Goal: Task Accomplishment & Management: Manage account settings

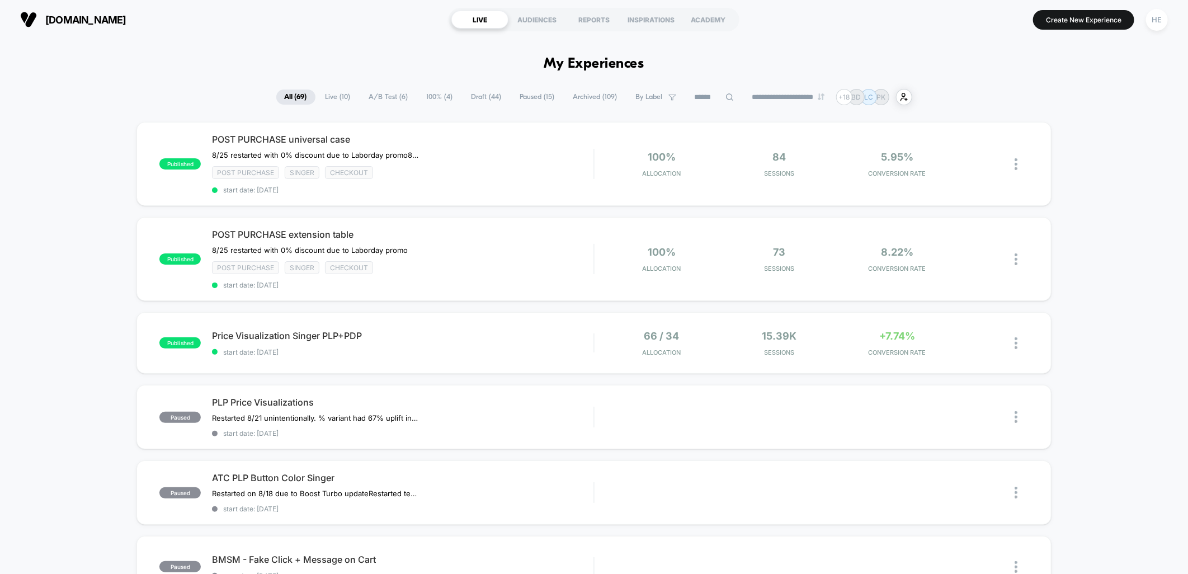
click at [332, 95] on span "Live ( 10 )" at bounding box center [338, 96] width 42 height 15
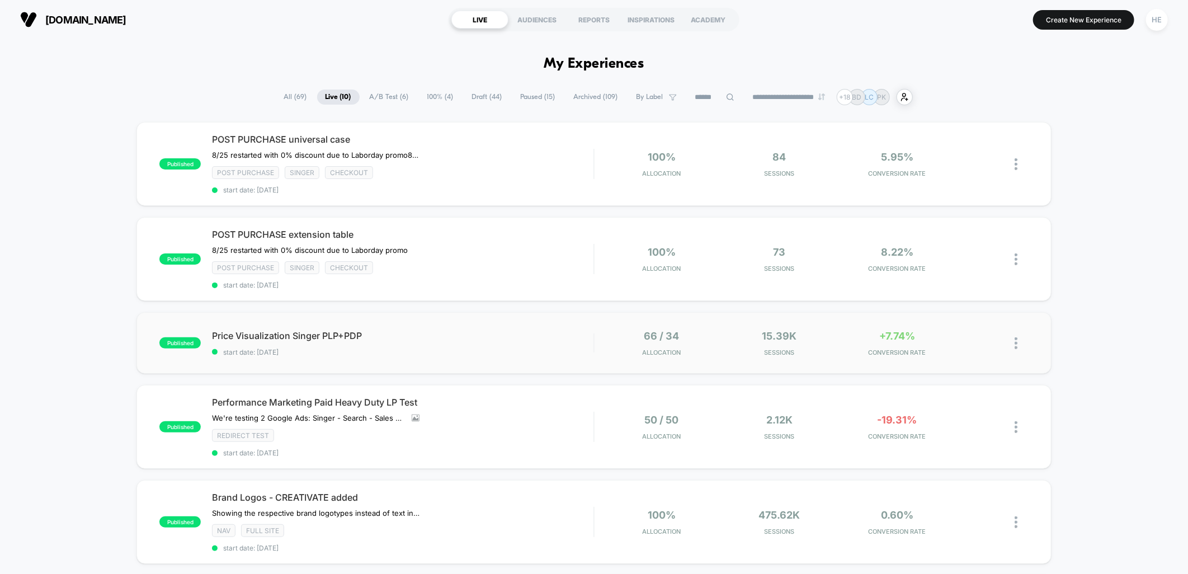
click at [554, 355] on div "published Price Visualization Singer PLP+PDP start date: 2025-08-22 66 / 34 All…" at bounding box center [593, 343] width 914 height 62
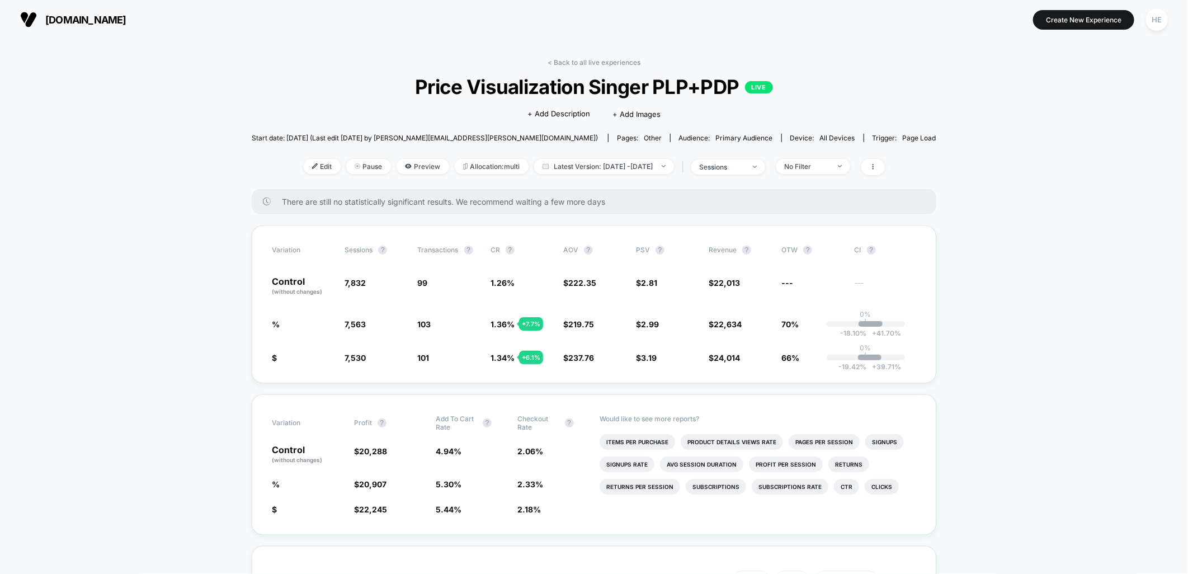
click at [579, 62] on link "< Back to all live experiences" at bounding box center [593, 62] width 93 height 8
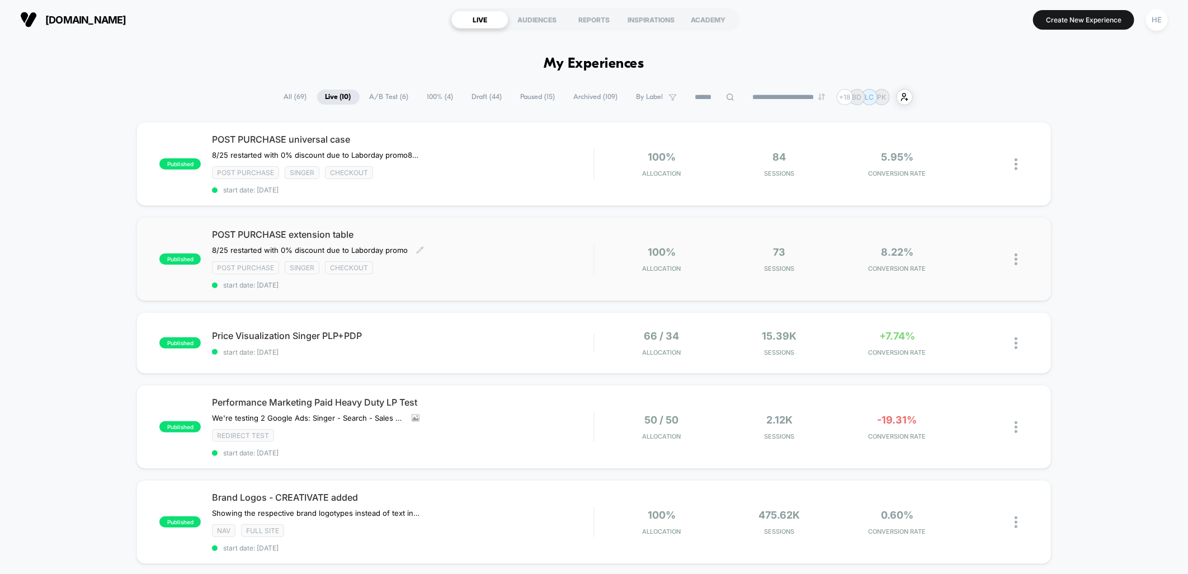
click at [582, 254] on div "POST PURCHASE extension table ﻿8/25 restarted with 0% discount due to Laborday …" at bounding box center [402, 259] width 381 height 60
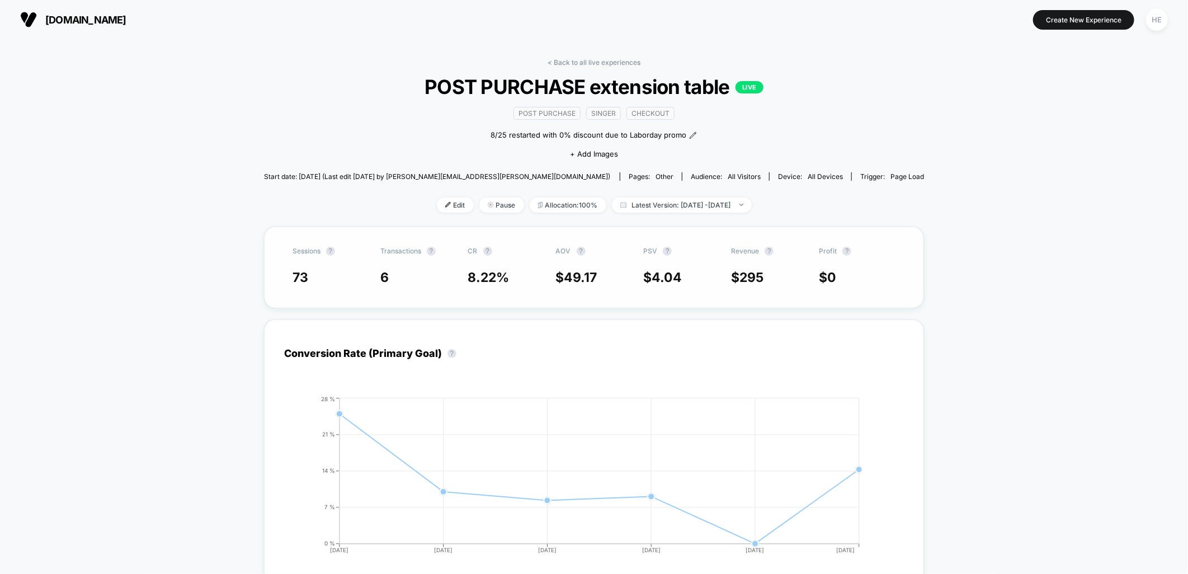
click at [573, 280] on span "49.17" at bounding box center [580, 278] width 33 height 16
drag, startPoint x: 604, startPoint y: 46, endPoint x: 599, endPoint y: 54, distance: 9.6
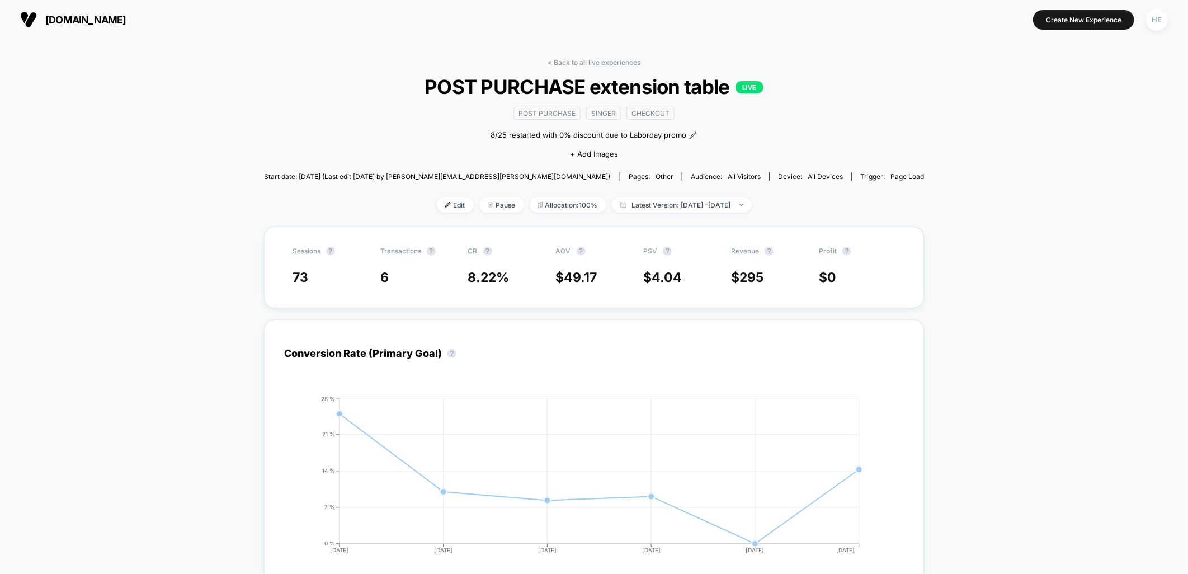
click at [595, 65] on link "< Back to all live experiences" at bounding box center [593, 62] width 93 height 8
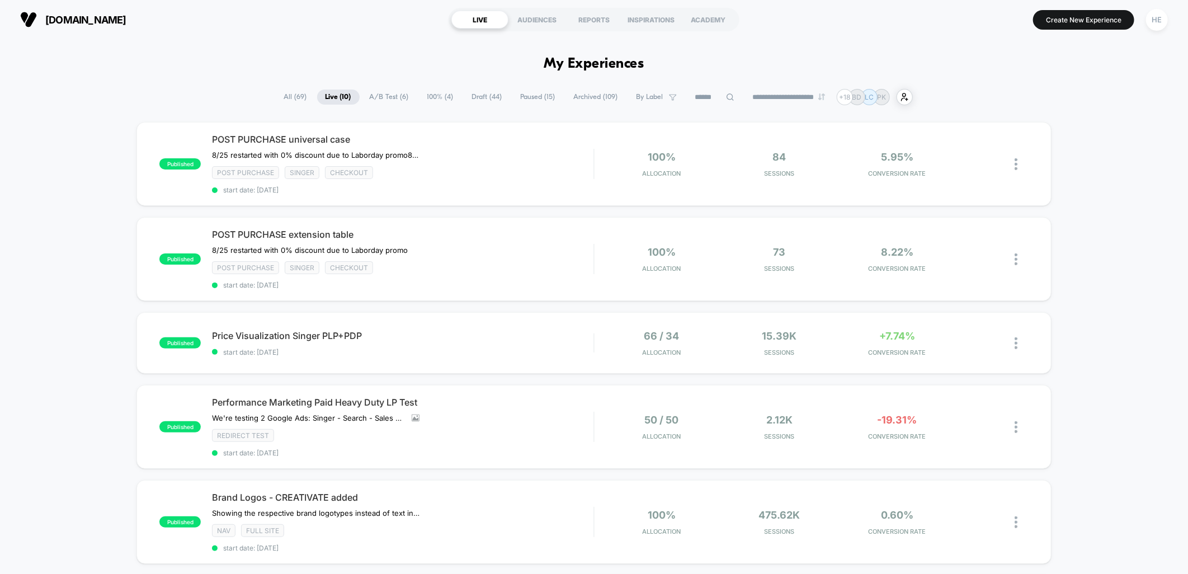
click at [1044, 103] on div "**********" at bounding box center [594, 97] width 1188 height 16
click at [1117, 164] on div "published POST PURCHASE universal case 8/25 restarted with 0% discount due to L…" at bounding box center [594, 575] width 1188 height 907
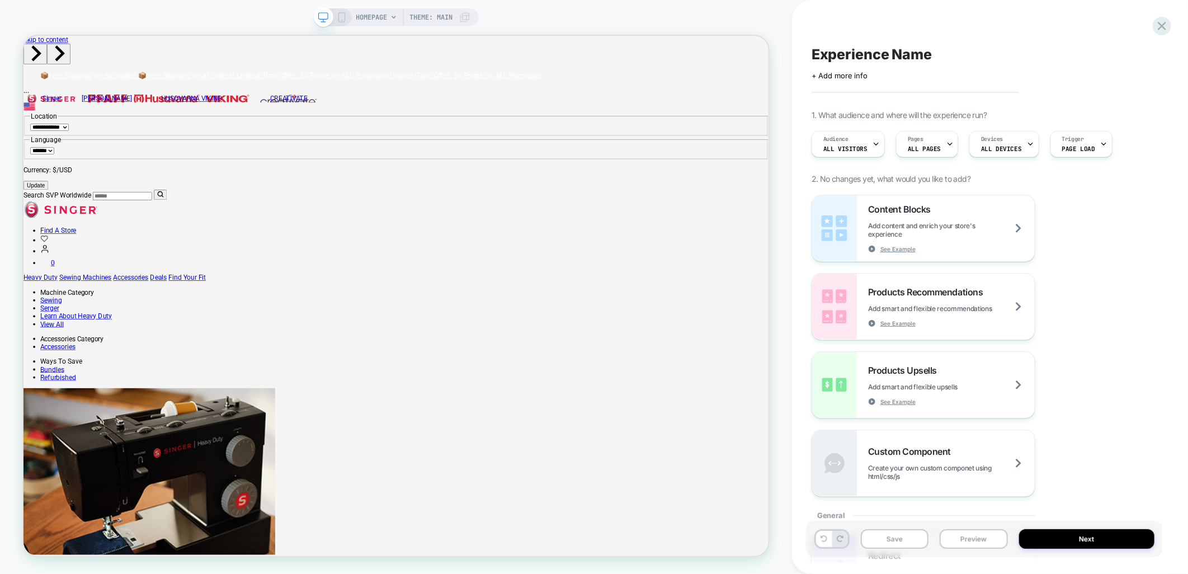
click at [1111, 12] on div "Experience Name Click to edit experience details + Add more info 1. What audien…" at bounding box center [984, 286] width 357 height 551
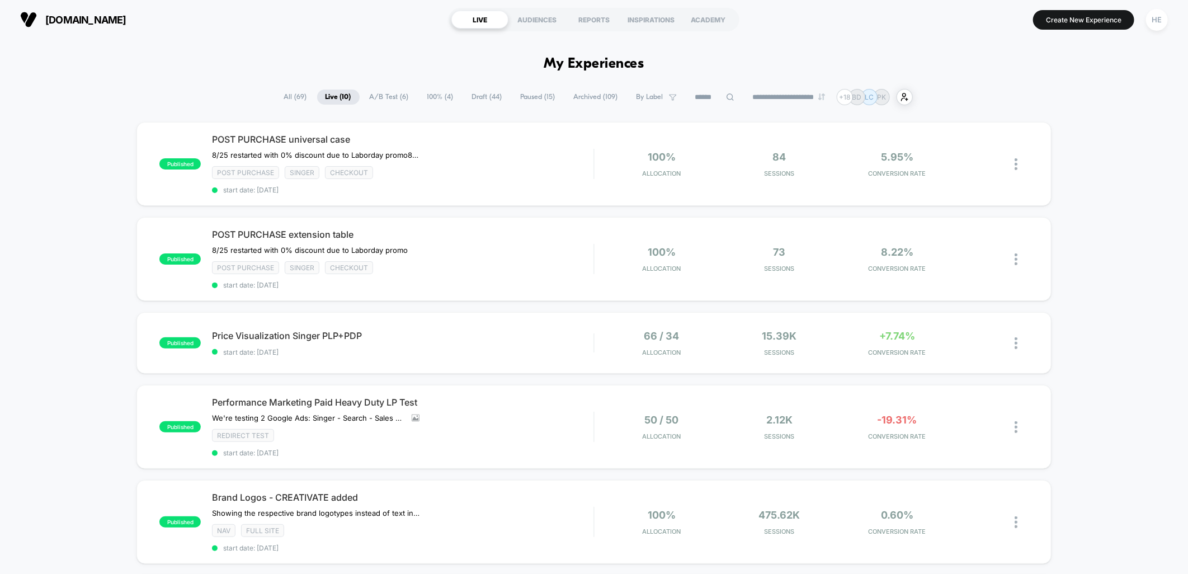
click at [96, 138] on div "published POST PURCHASE universal case 8/25 restarted with 0% discount due to L…" at bounding box center [594, 575] width 1188 height 907
click at [1141, 144] on div "published POST PURCHASE universal case 8/25 restarted with 0% discount due to L…" at bounding box center [594, 575] width 1188 height 907
click at [1160, 392] on div "published POST PURCHASE universal case 8/25 restarted with 0% discount due to L…" at bounding box center [594, 575] width 1188 height 907
click at [1099, 267] on div "published POST PURCHASE universal case 8/25 restarted with 0% discount due to L…" at bounding box center [594, 575] width 1188 height 907
click at [1088, 227] on div "published POST PURCHASE universal case 8/25 restarted with 0% discount due to L…" at bounding box center [594, 575] width 1188 height 907
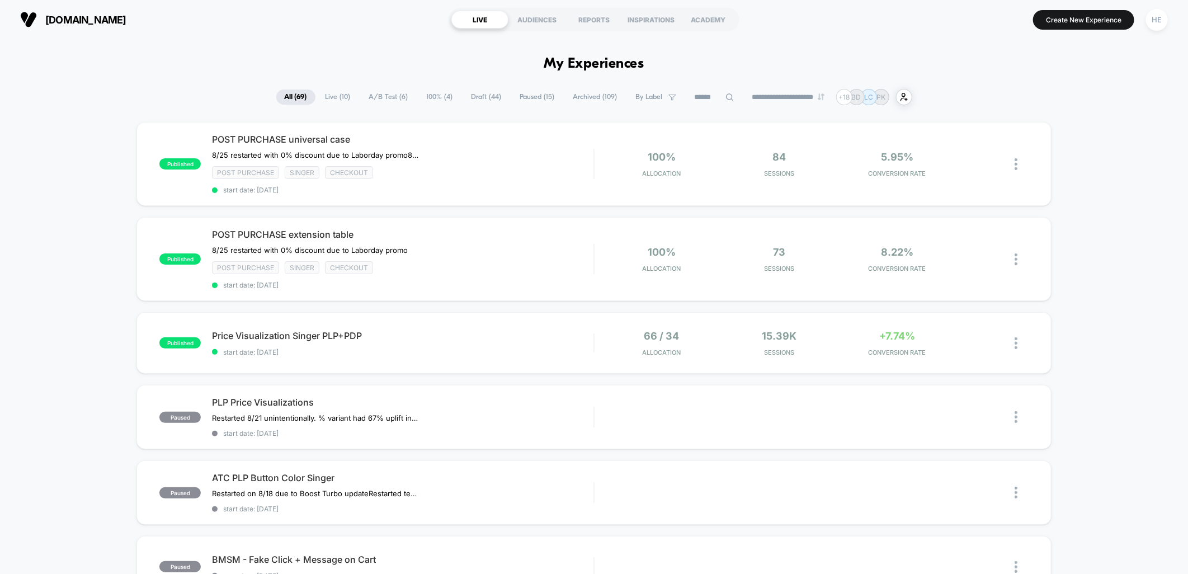
click at [332, 98] on span "Live ( 10 )" at bounding box center [338, 96] width 42 height 15
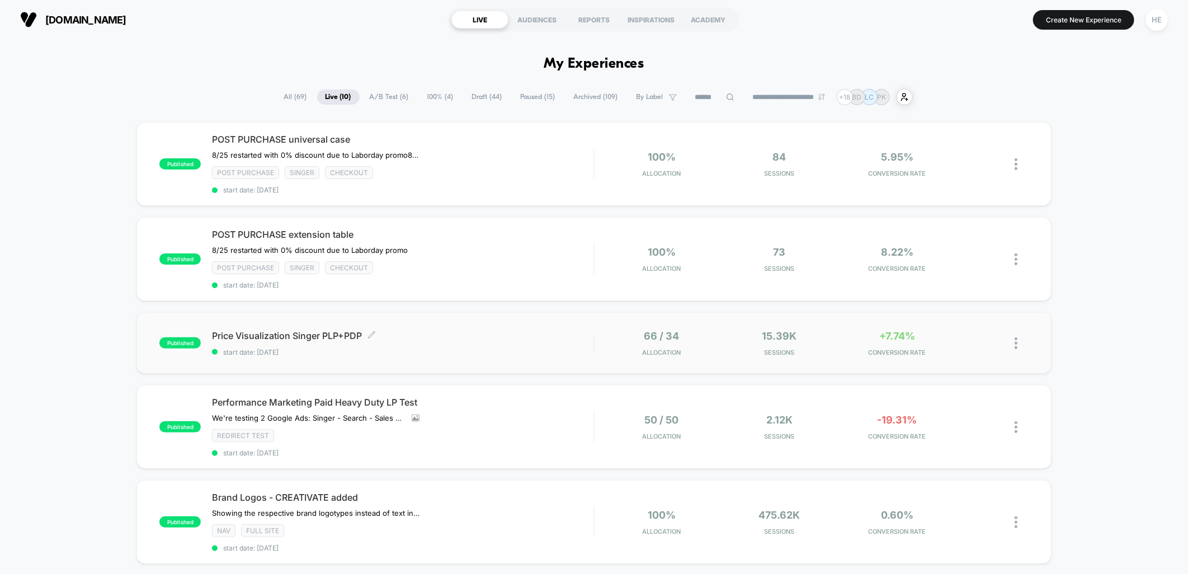
click at [490, 333] on span "Price Visualization Singer PLP+PDP Click to edit experience details" at bounding box center [402, 335] width 381 height 11
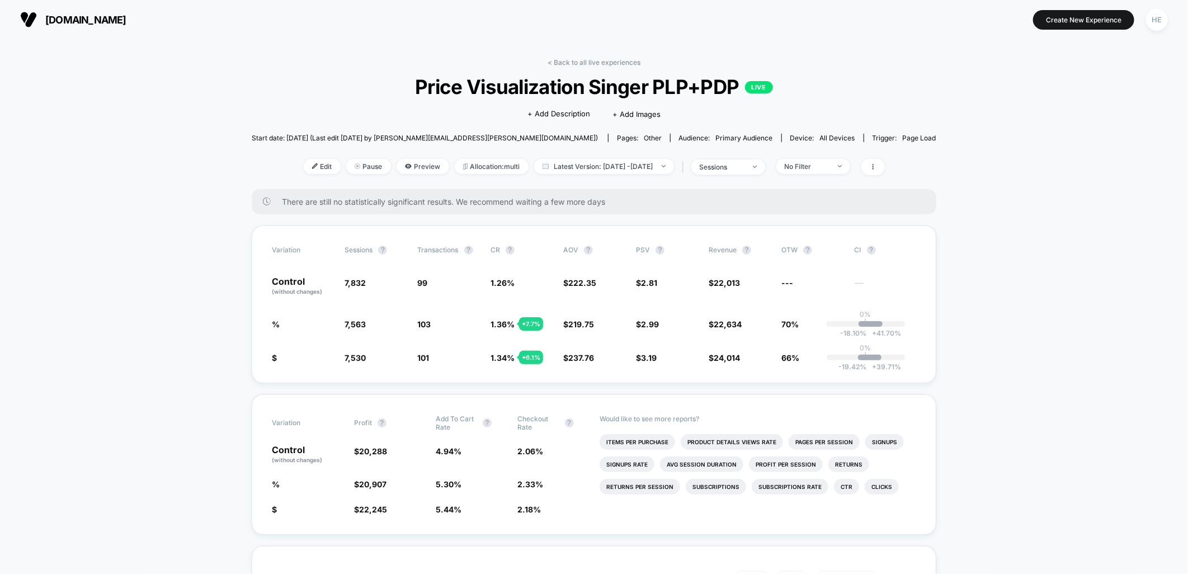
drag, startPoint x: 1035, startPoint y: 295, endPoint x: 1043, endPoint y: 240, distance: 55.5
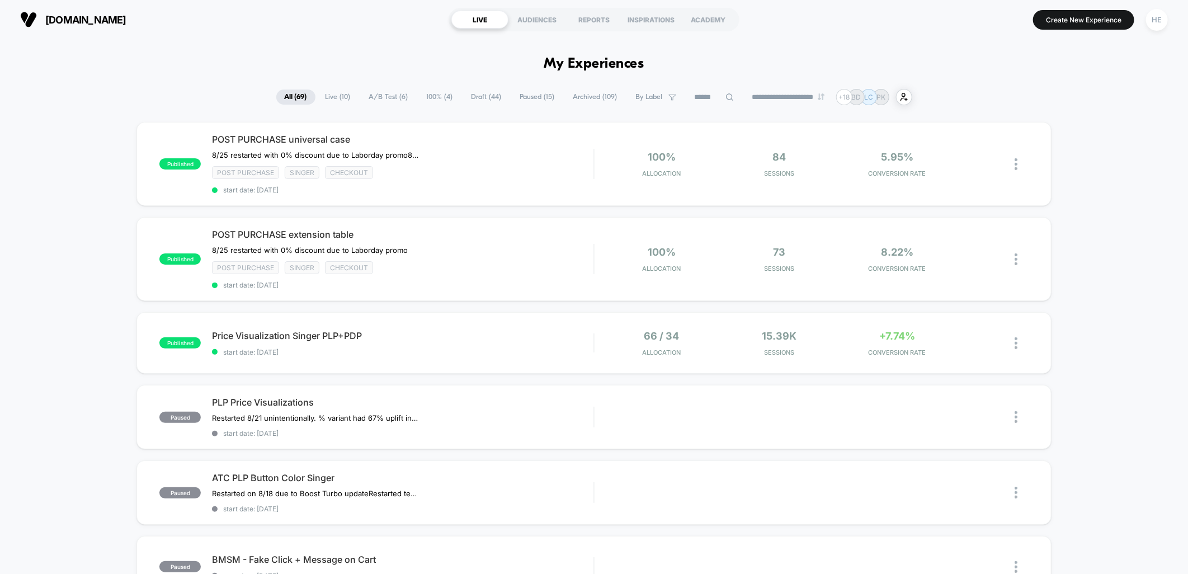
click at [339, 92] on span "Live ( 10 )" at bounding box center [338, 96] width 42 height 15
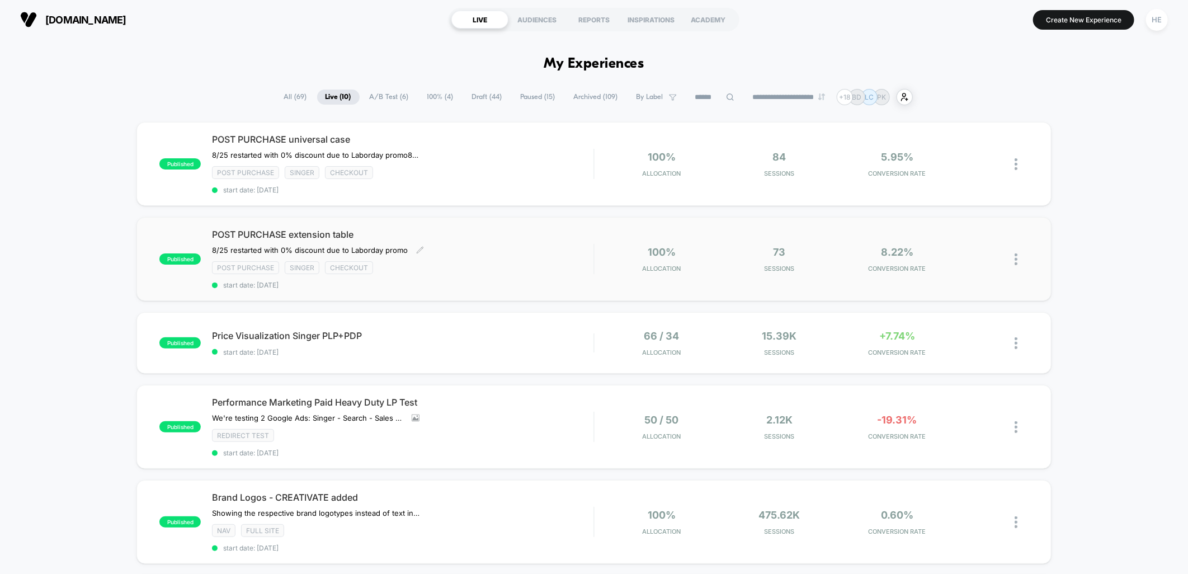
click at [488, 264] on div "Post Purchase Singer checkout" at bounding box center [402, 267] width 381 height 13
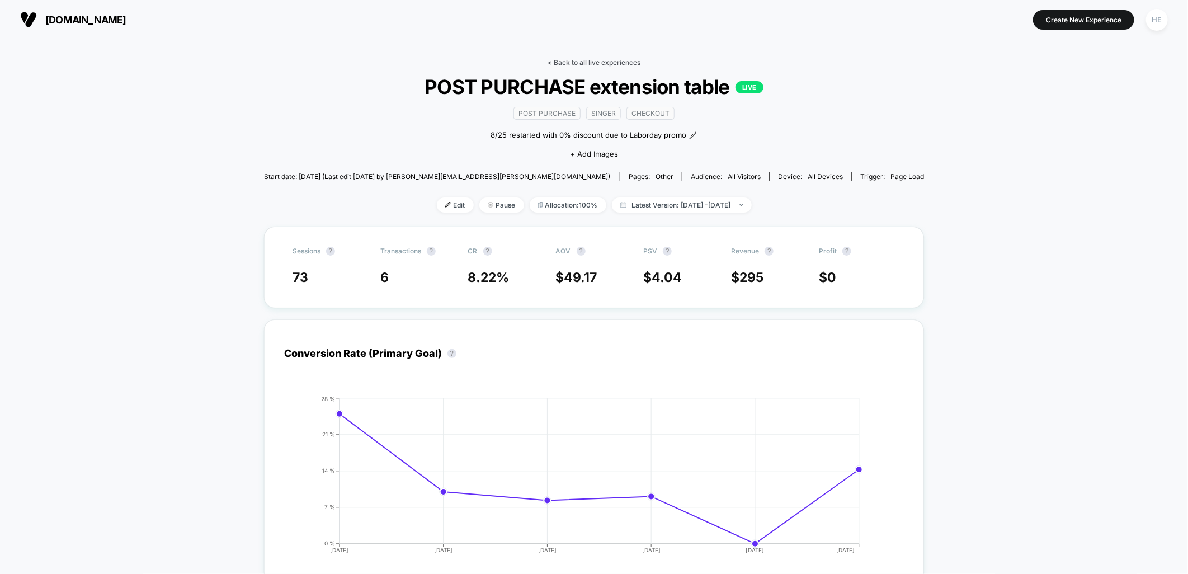
click at [577, 65] on link "< Back to all live experiences" at bounding box center [593, 62] width 93 height 8
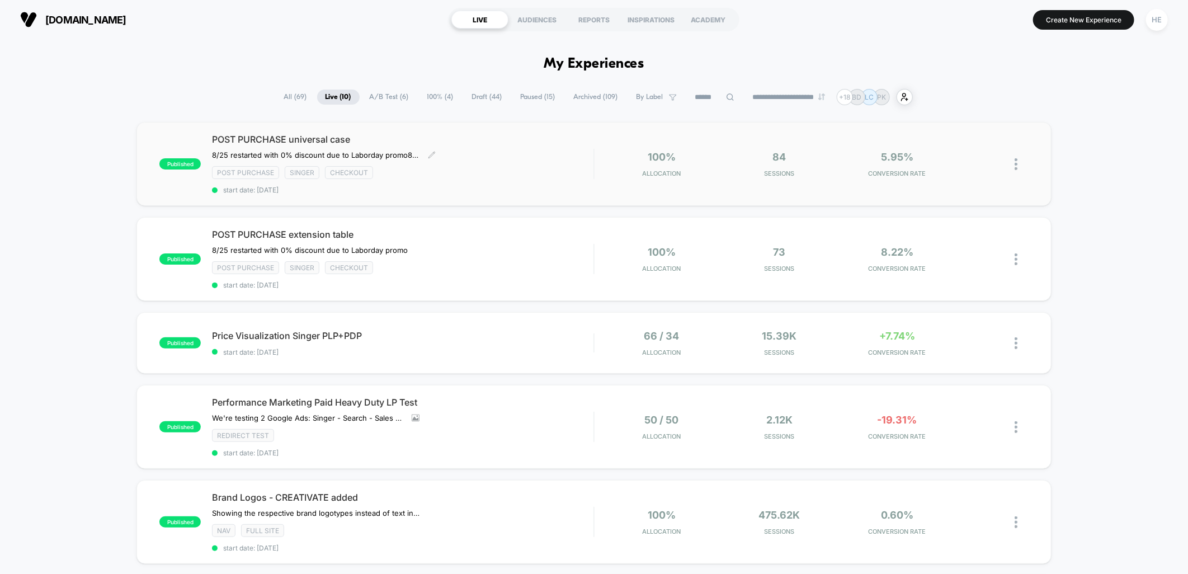
click at [506, 170] on div "Post Purchase Singer checkout" at bounding box center [402, 172] width 381 height 13
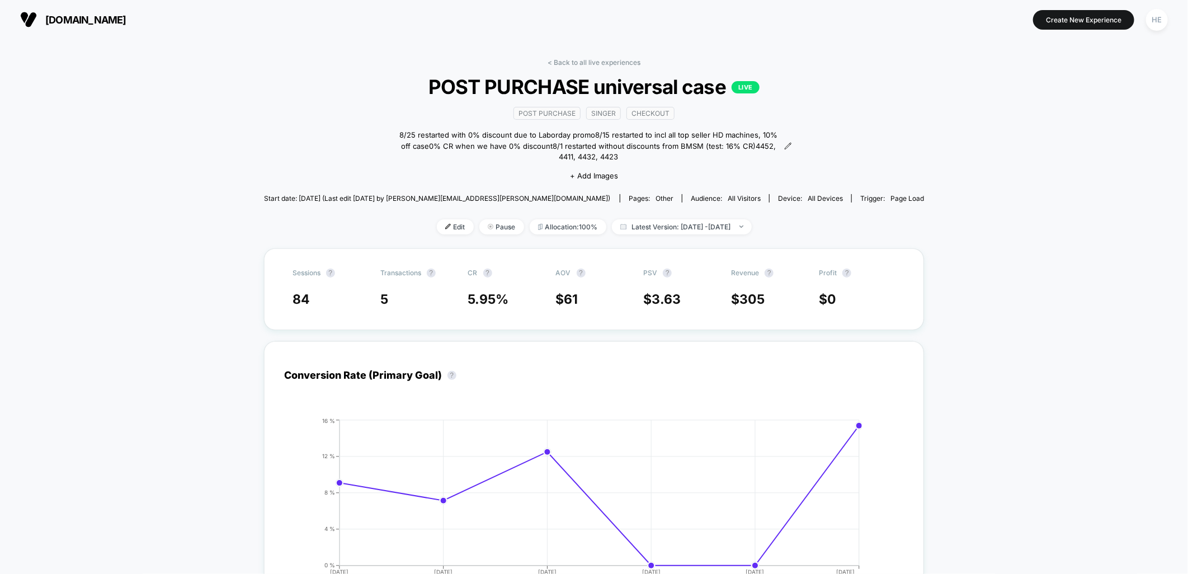
click at [568, 59] on link "< Back to all live experiences" at bounding box center [593, 62] width 93 height 8
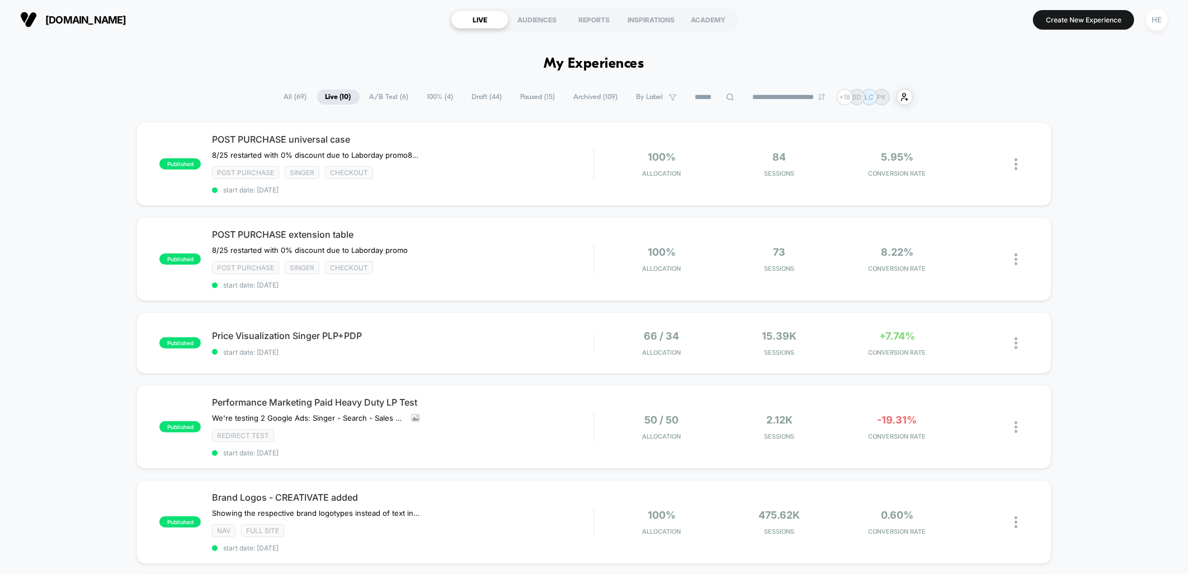
click at [1130, 243] on div "published POST PURCHASE universal case 8/25 restarted with 0% discount due to L…" at bounding box center [594, 575] width 1188 height 907
click at [1097, 247] on div "published POST PURCHASE universal case 8/25 restarted with 0% discount due to L…" at bounding box center [594, 575] width 1188 height 907
click at [571, 337] on span "Price Visualization Singer PLP+PDP Click to edit experience details" at bounding box center [402, 335] width 381 height 11
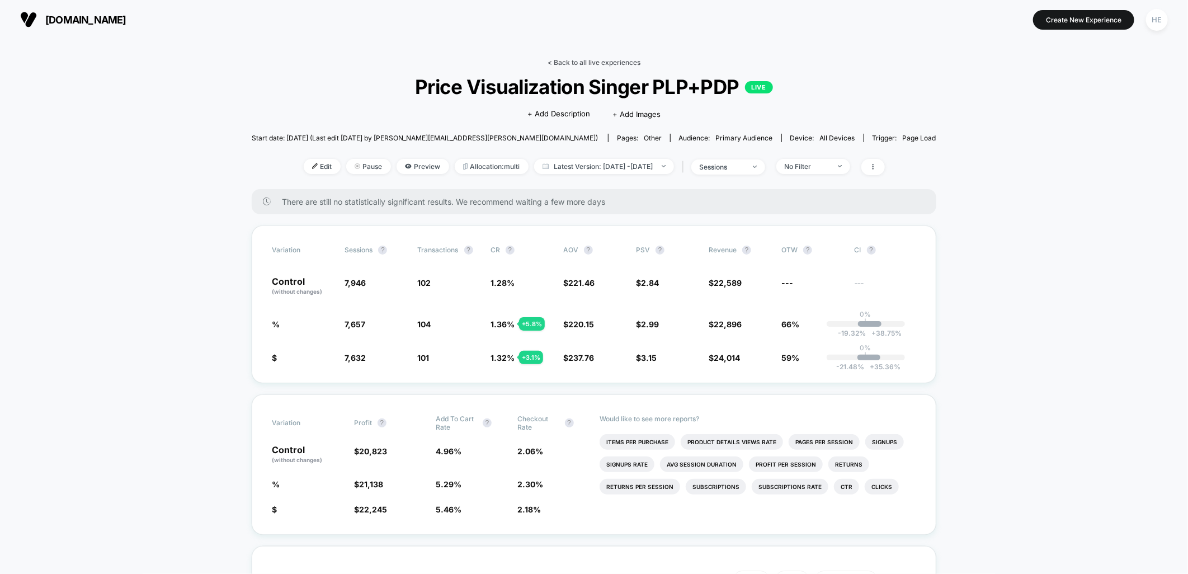
click at [569, 60] on link "< Back to all live experiences" at bounding box center [593, 62] width 93 height 8
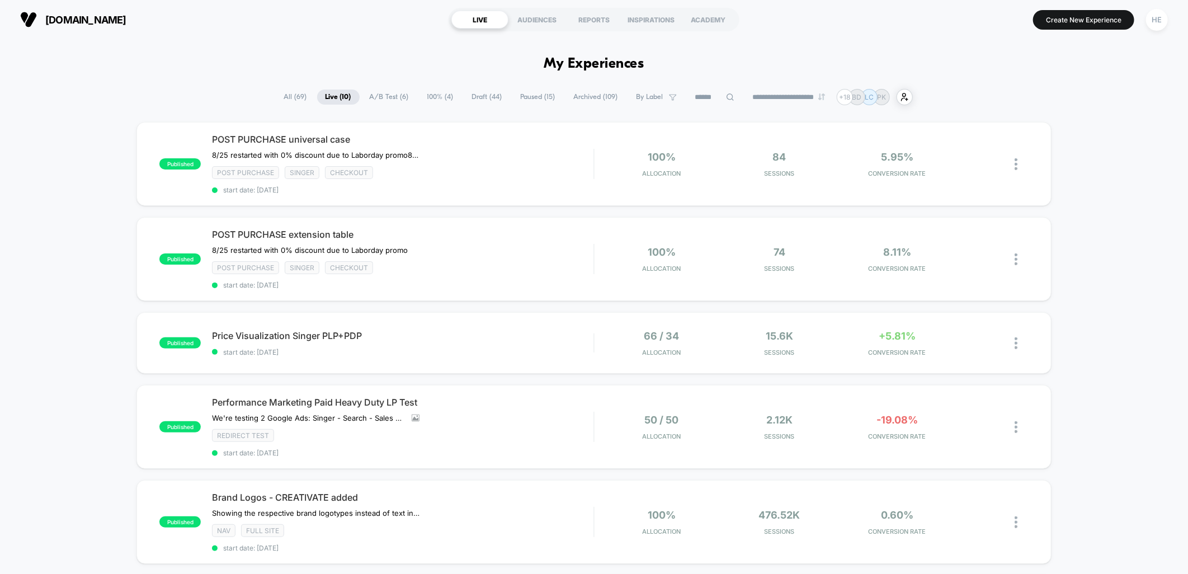
click at [1114, 337] on div "published POST PURCHASE universal case 8/25 restarted with 0% discount due to L…" at bounding box center [594, 575] width 1188 height 907
click at [540, 350] on span "start date: [DATE]" at bounding box center [402, 352] width 381 height 8
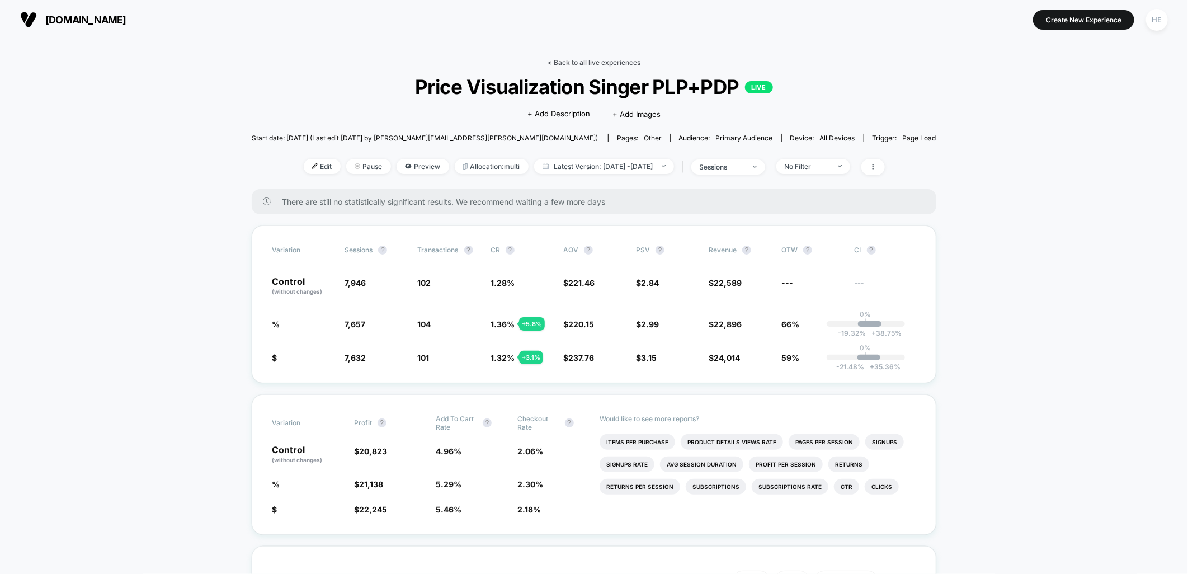
click at [572, 63] on link "< Back to all live experiences" at bounding box center [593, 62] width 93 height 8
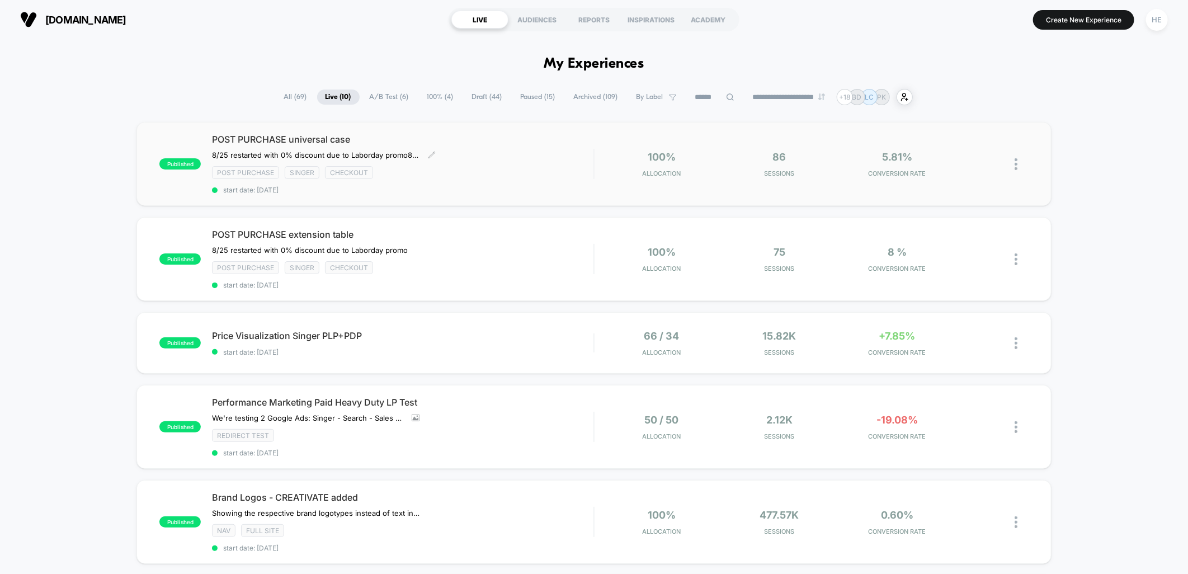
click at [537, 166] on div "Post Purchase Singer checkout" at bounding box center [402, 172] width 381 height 13
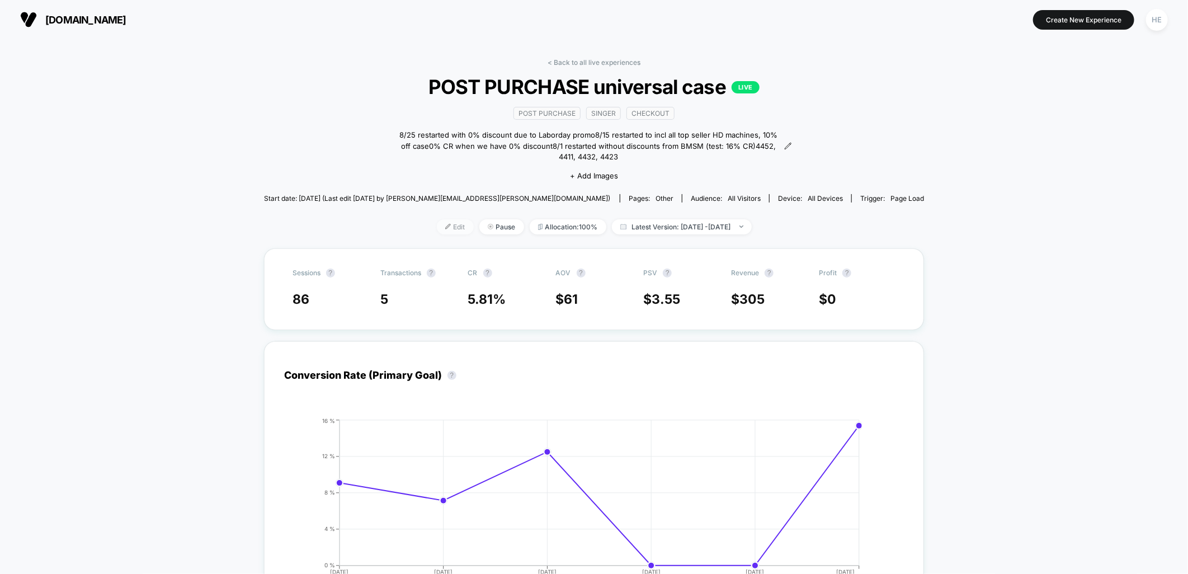
click at [437, 219] on span "Edit" at bounding box center [455, 226] width 37 height 15
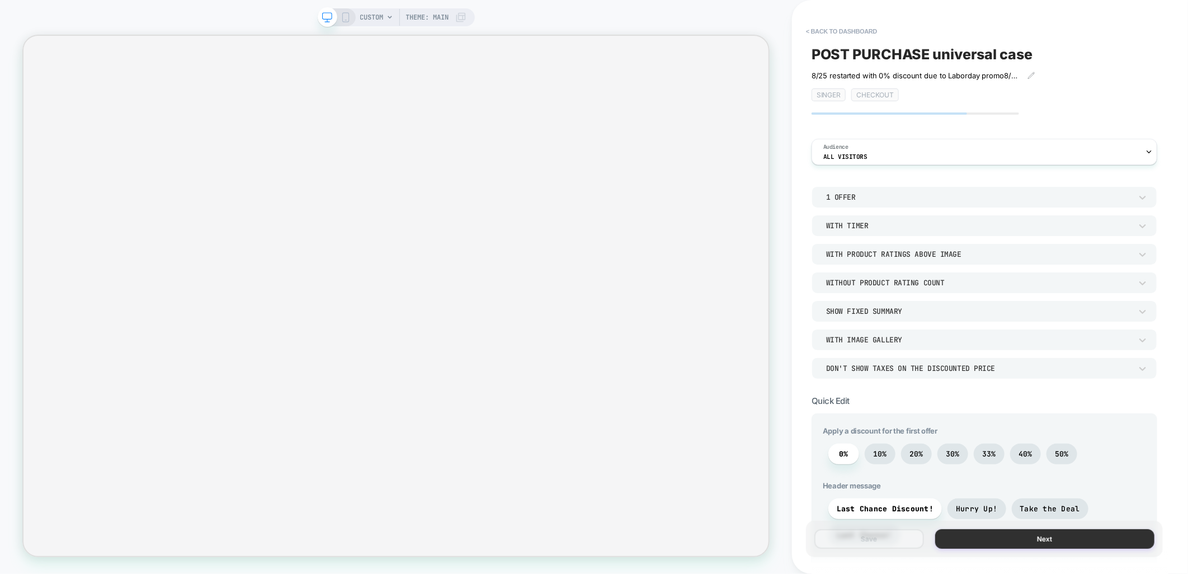
click at [1022, 544] on button "Next" at bounding box center [1044, 539] width 219 height 20
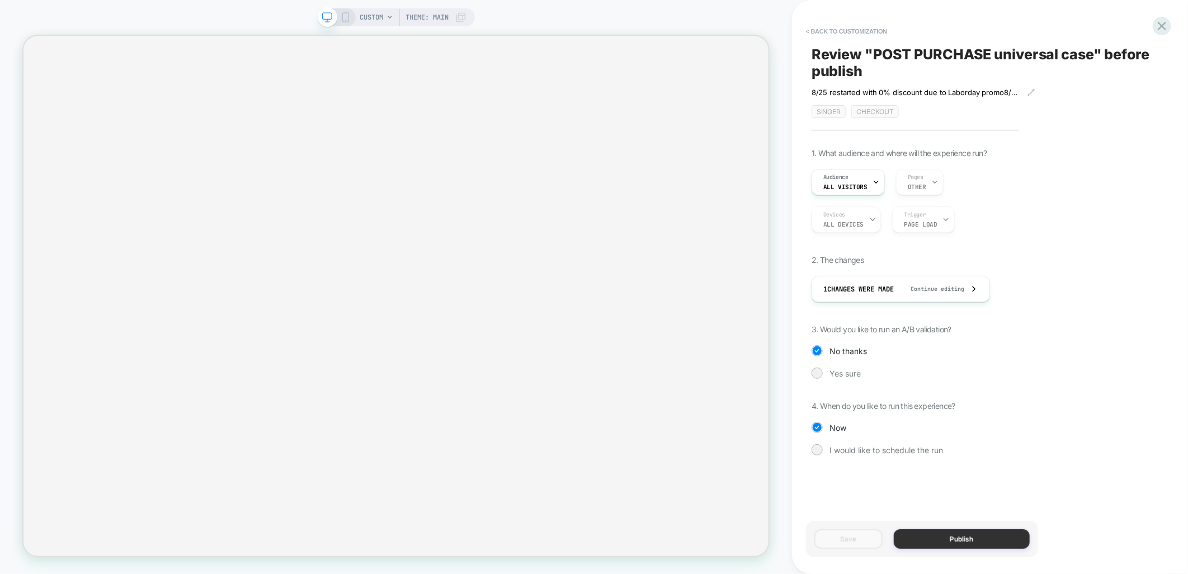
click at [945, 537] on button "Publish" at bounding box center [962, 539] width 136 height 20
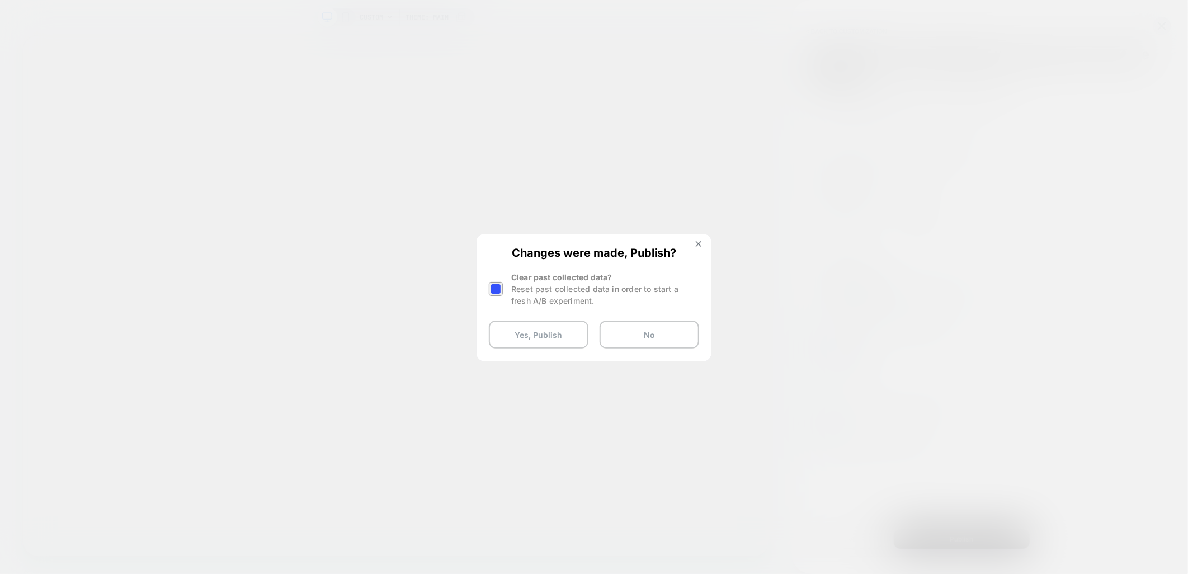
click at [498, 287] on div at bounding box center [496, 289] width 14 height 14
click at [523, 332] on button "Yes, Publish" at bounding box center [539, 334] width 100 height 28
click at [462, 360] on div at bounding box center [594, 287] width 1188 height 574
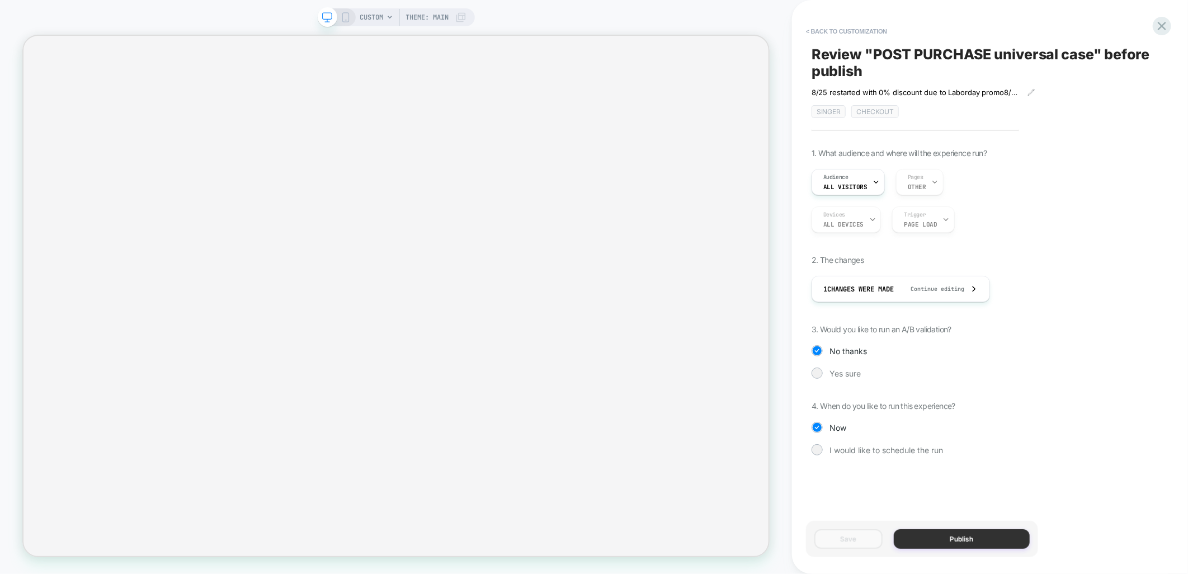
click at [952, 543] on button "Publish" at bounding box center [962, 539] width 136 height 20
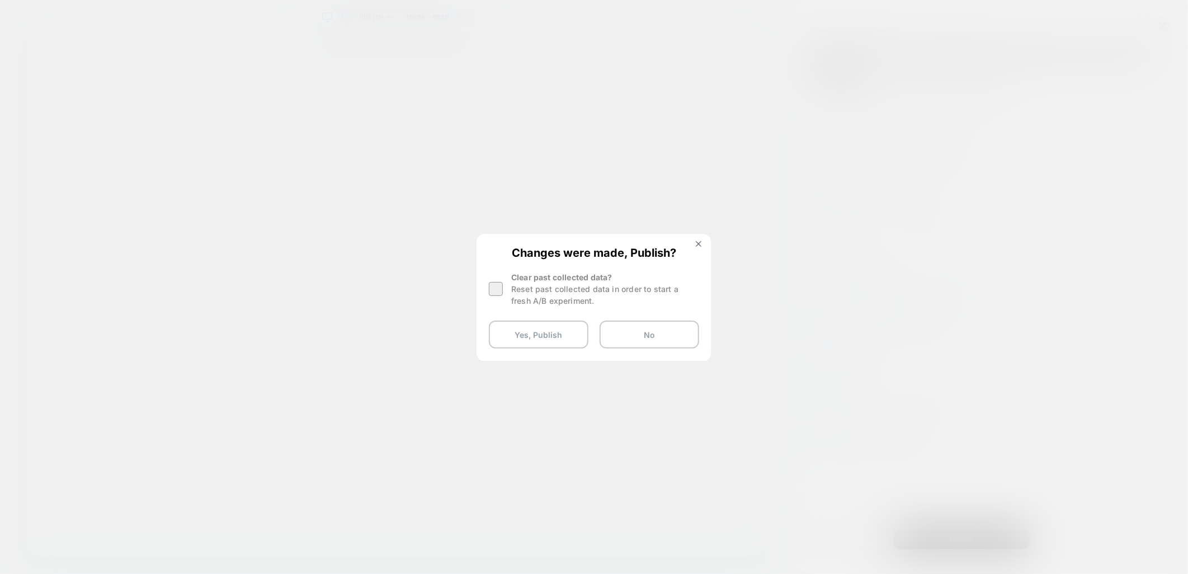
click at [495, 289] on div at bounding box center [496, 289] width 14 height 14
click at [524, 338] on button "Yes, Publish" at bounding box center [539, 334] width 100 height 28
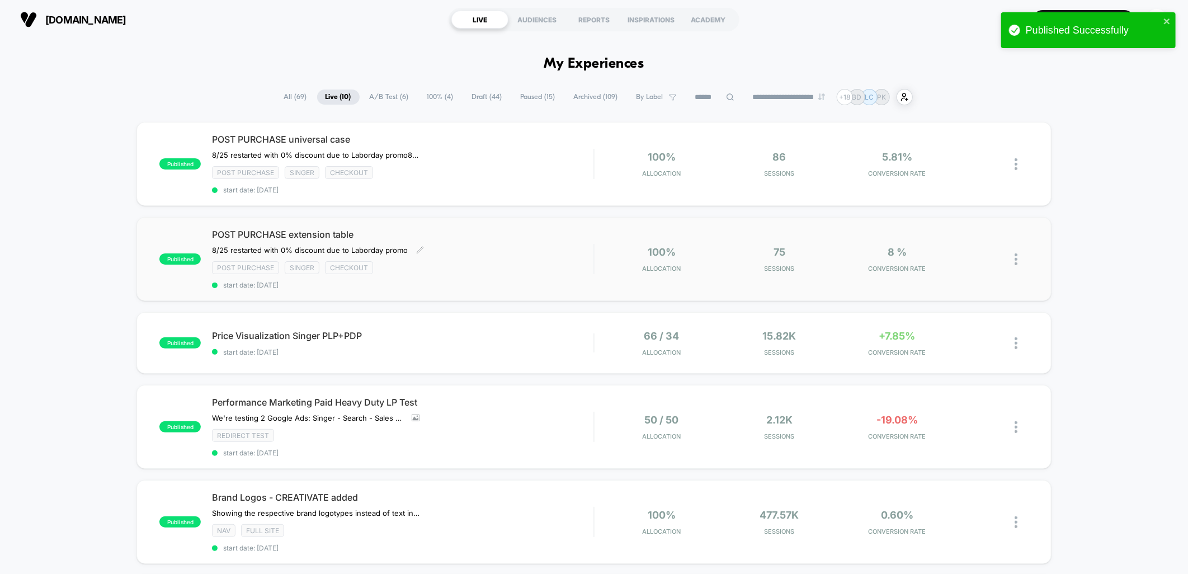
click at [530, 244] on div "POST PURCHASE extension table ﻿8/25 restarted with 0% discount due to Laborday …" at bounding box center [402, 259] width 381 height 60
click at [549, 233] on span "POST PURCHASE extension table" at bounding box center [402, 234] width 381 height 11
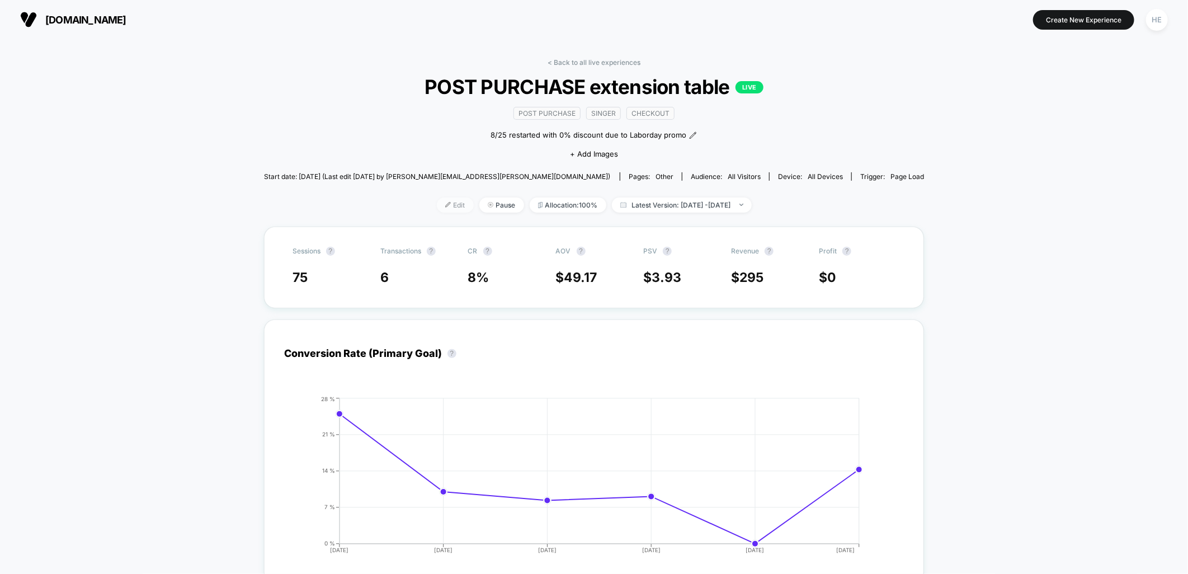
click at [439, 206] on span "Edit" at bounding box center [455, 204] width 37 height 15
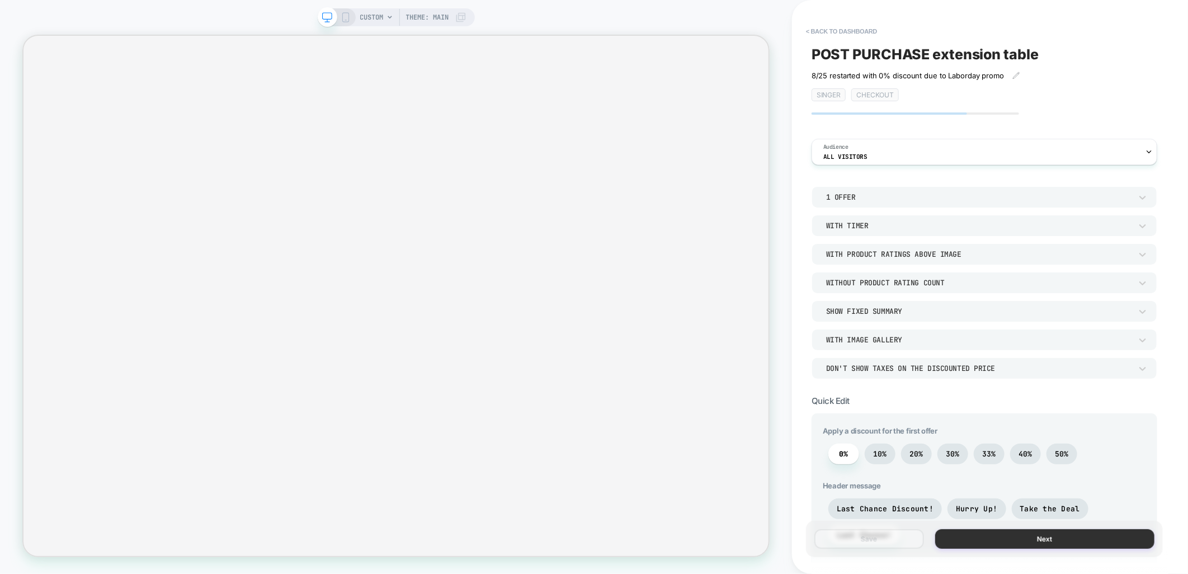
click at [1042, 539] on button "Next" at bounding box center [1044, 539] width 219 height 20
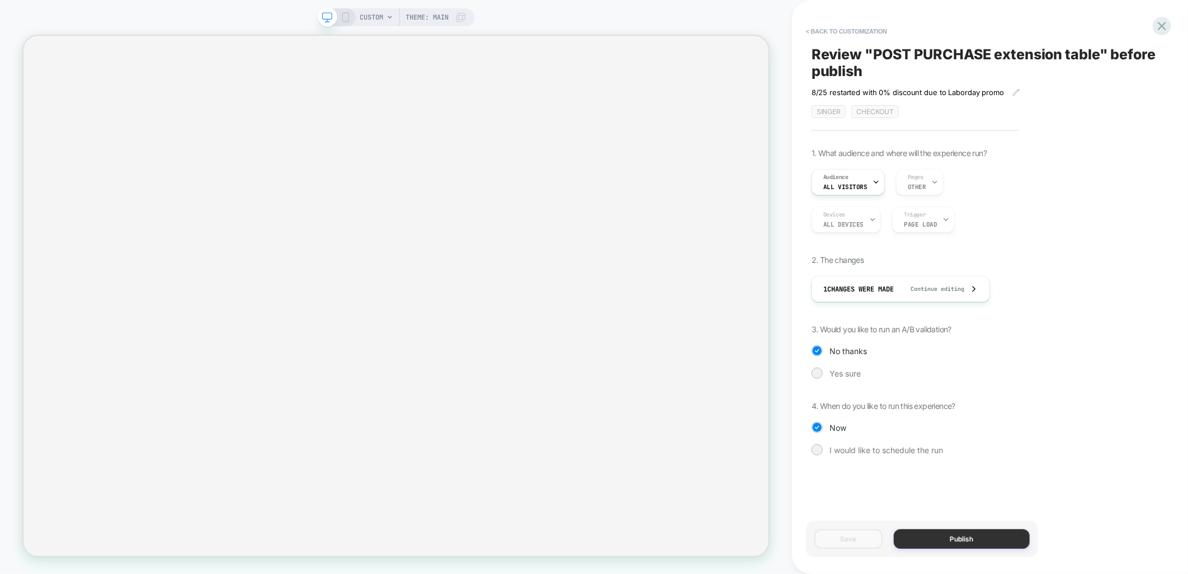
click at [927, 537] on button "Publish" at bounding box center [962, 539] width 136 height 20
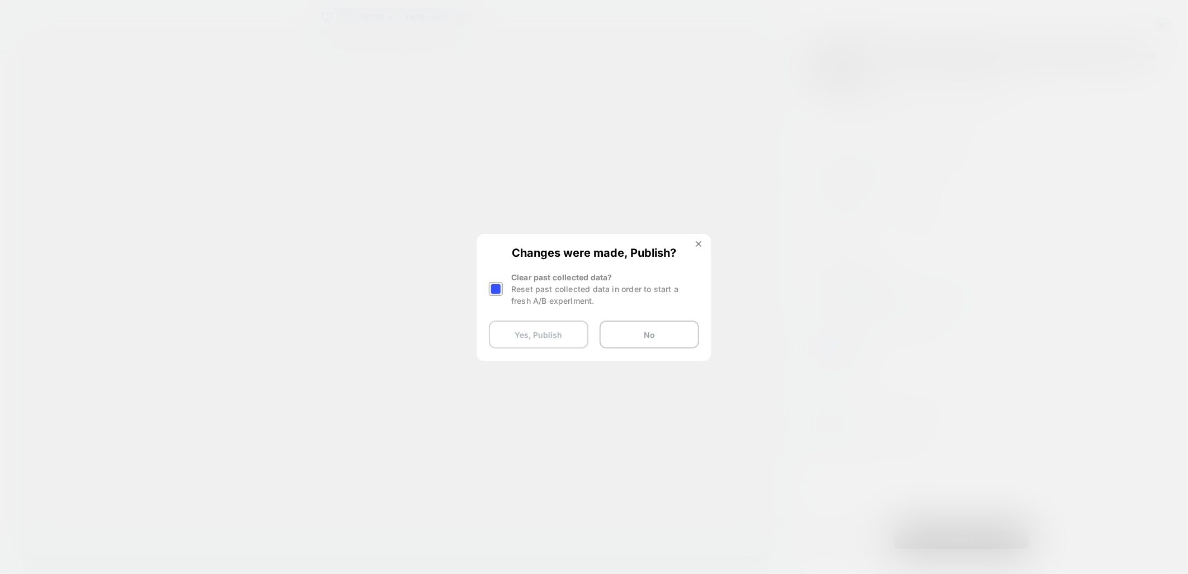
click at [523, 336] on button "Yes, Publish" at bounding box center [539, 334] width 100 height 28
click at [532, 338] on button "Yes, Publish" at bounding box center [539, 334] width 100 height 28
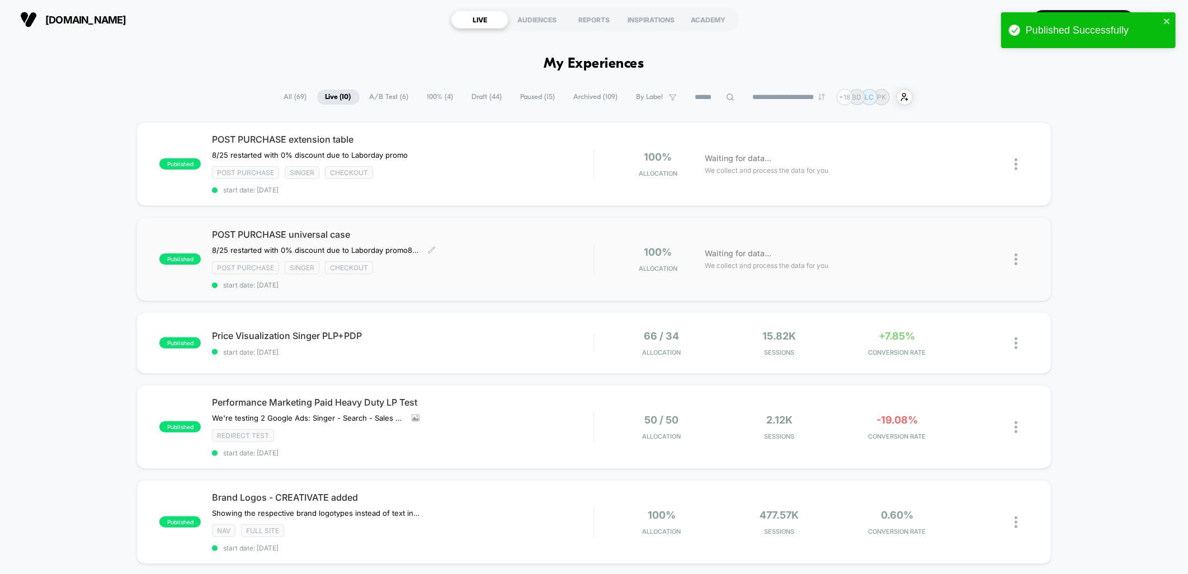
click at [524, 262] on div "Post Purchase Singer checkout" at bounding box center [402, 267] width 381 height 13
click at [502, 176] on div "Post Purchase Singer checkout" at bounding box center [402, 172] width 381 height 13
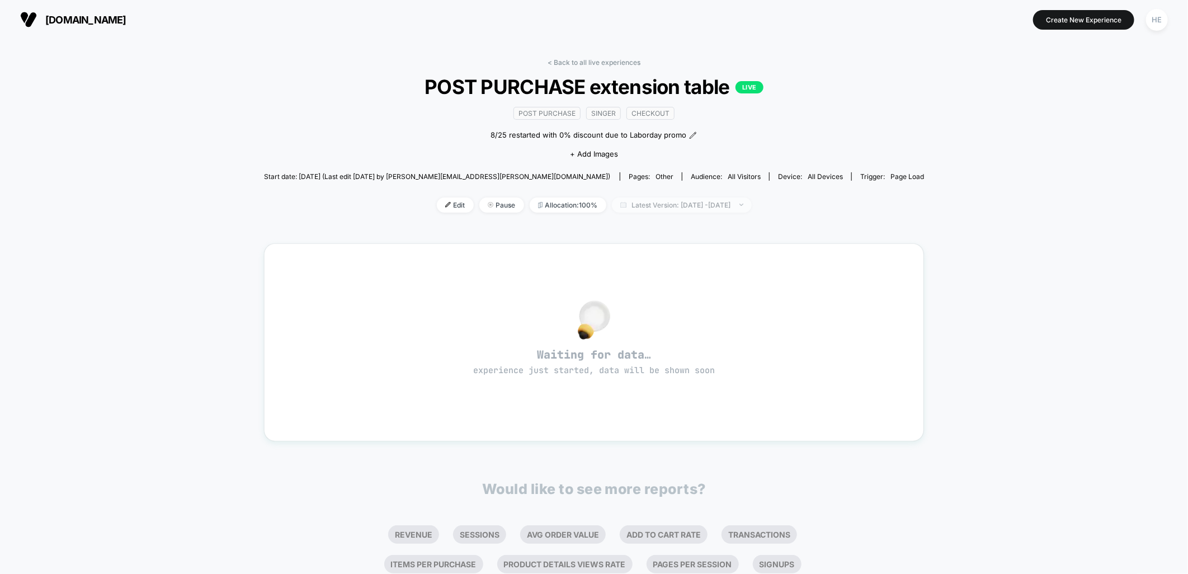
click at [695, 211] on span "Latest Version: [DATE] - [DATE]" at bounding box center [682, 204] width 140 height 15
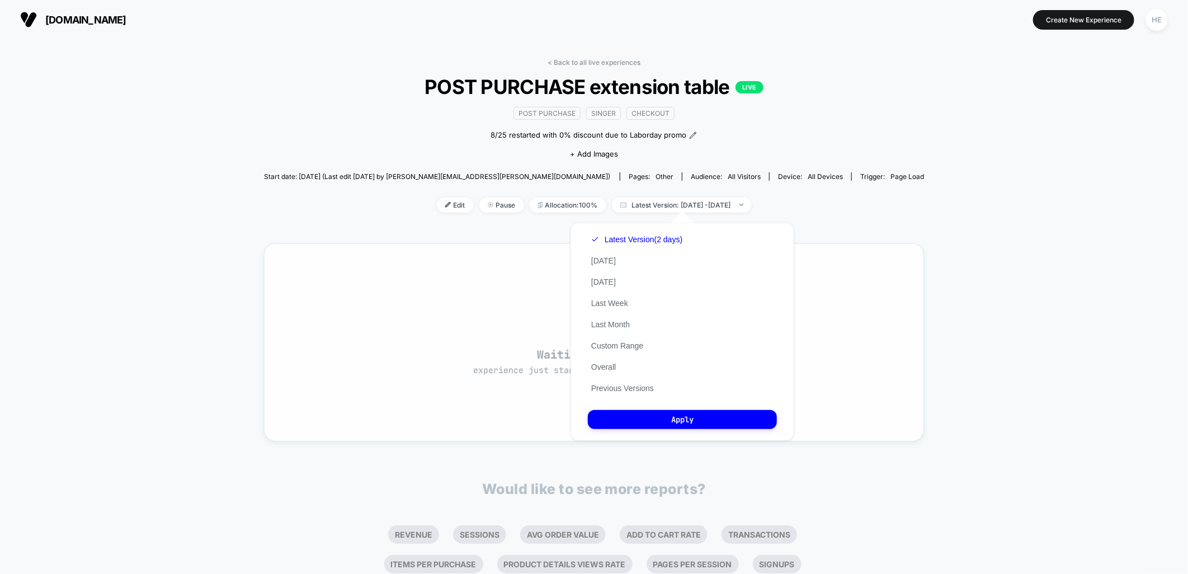
click at [618, 386] on button "Previous Versions" at bounding box center [622, 388] width 69 height 10
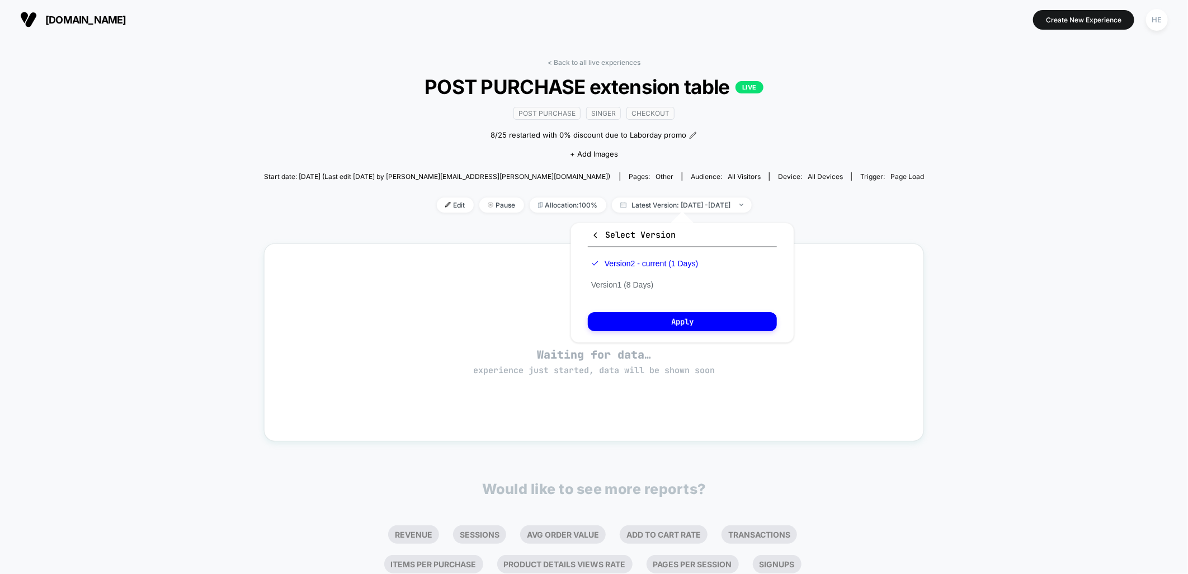
click at [625, 298] on div "Select Version Version 2 - current (1 Days) Version 1 (8 Days) Apply" at bounding box center [682, 283] width 224 height 120
click at [628, 284] on button "Version 1 (8 Days)" at bounding box center [622, 285] width 69 height 10
click at [652, 320] on button "Apply" at bounding box center [682, 321] width 189 height 19
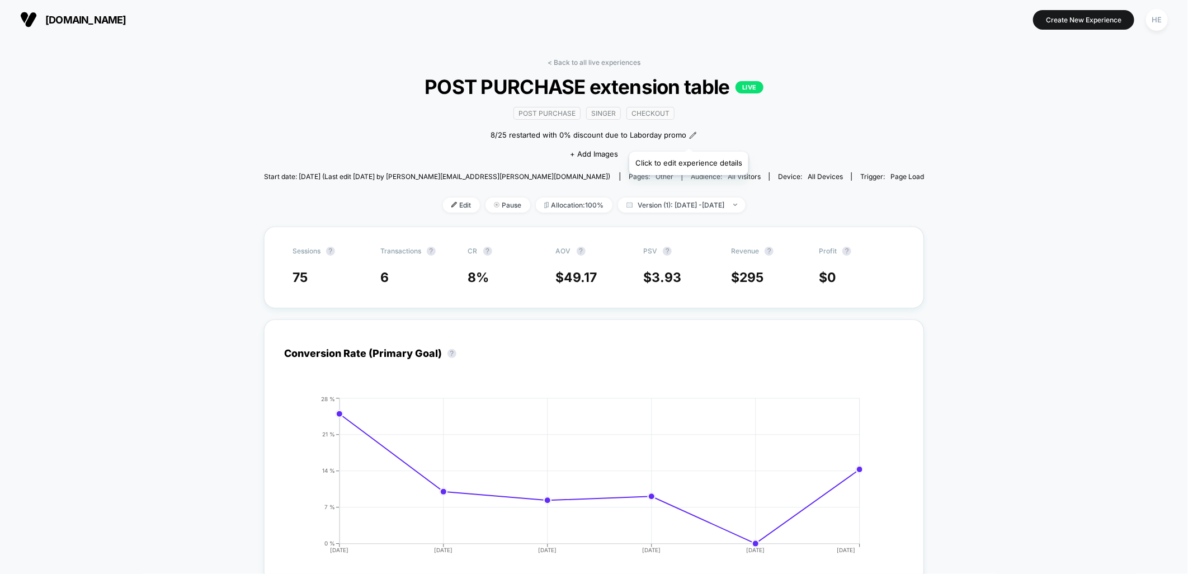
click at [689, 138] on icon at bounding box center [693, 135] width 8 height 8
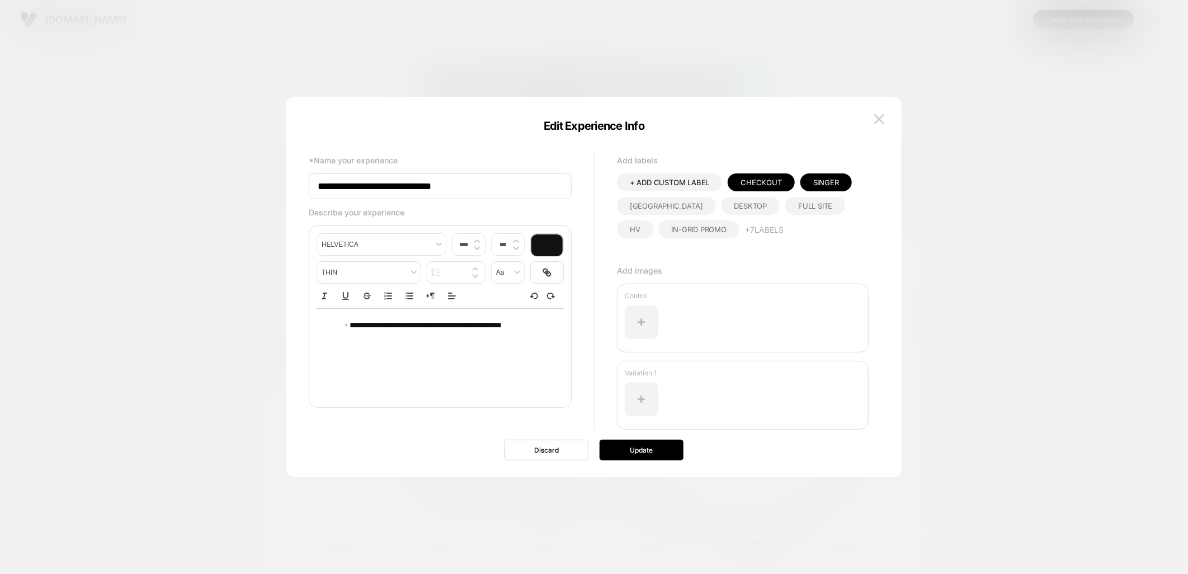
click at [323, 321] on div "**********" at bounding box center [440, 326] width 247 height 34
click at [550, 327] on div "**********" at bounding box center [440, 326] width 247 height 34
type input "****"
drag, startPoint x: 541, startPoint y: 453, endPoint x: 658, endPoint y: 471, distance: 118.9
click at [541, 453] on button "Discard" at bounding box center [546, 450] width 84 height 21
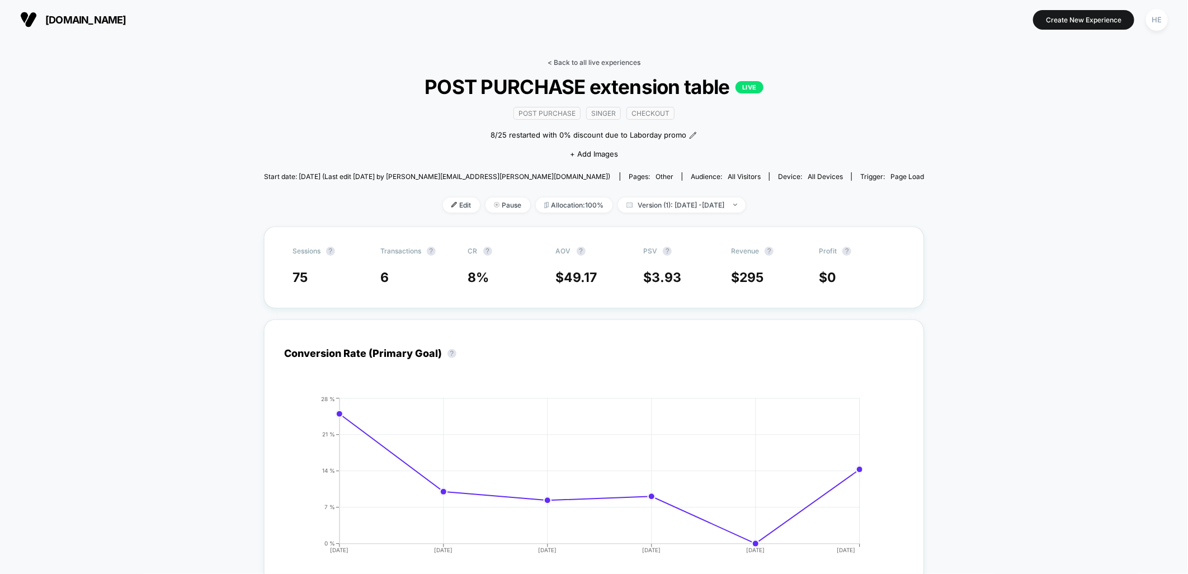
click at [555, 63] on link "< Back to all live experiences" at bounding box center [593, 62] width 93 height 8
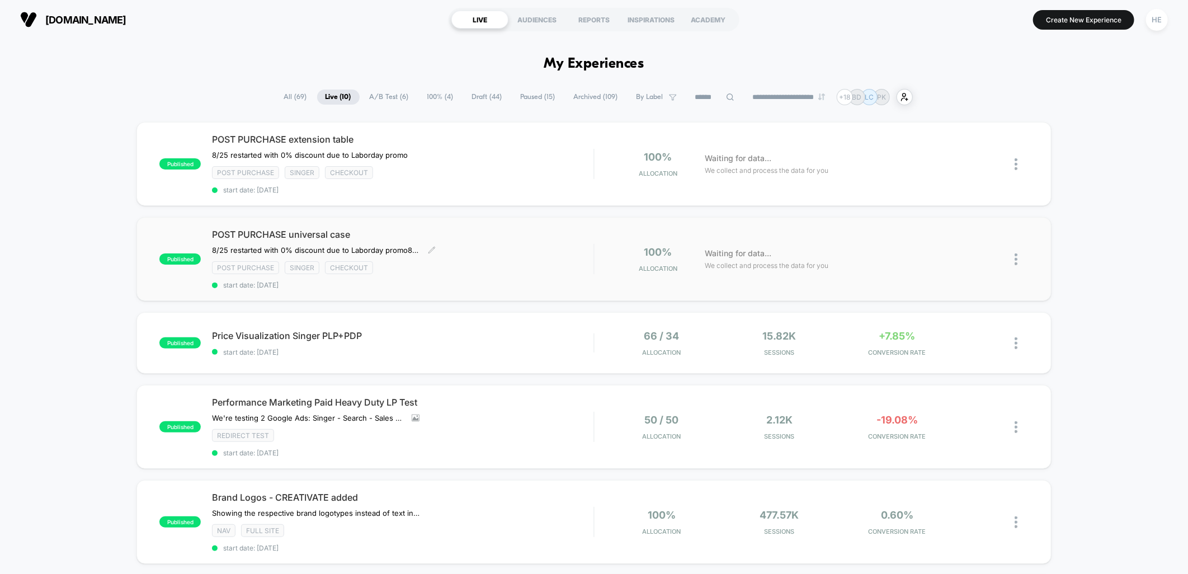
click at [479, 252] on div "POST PURCHASE universal case 8/25 restarted with 0% discount due to Laborday pr…" at bounding box center [402, 259] width 381 height 60
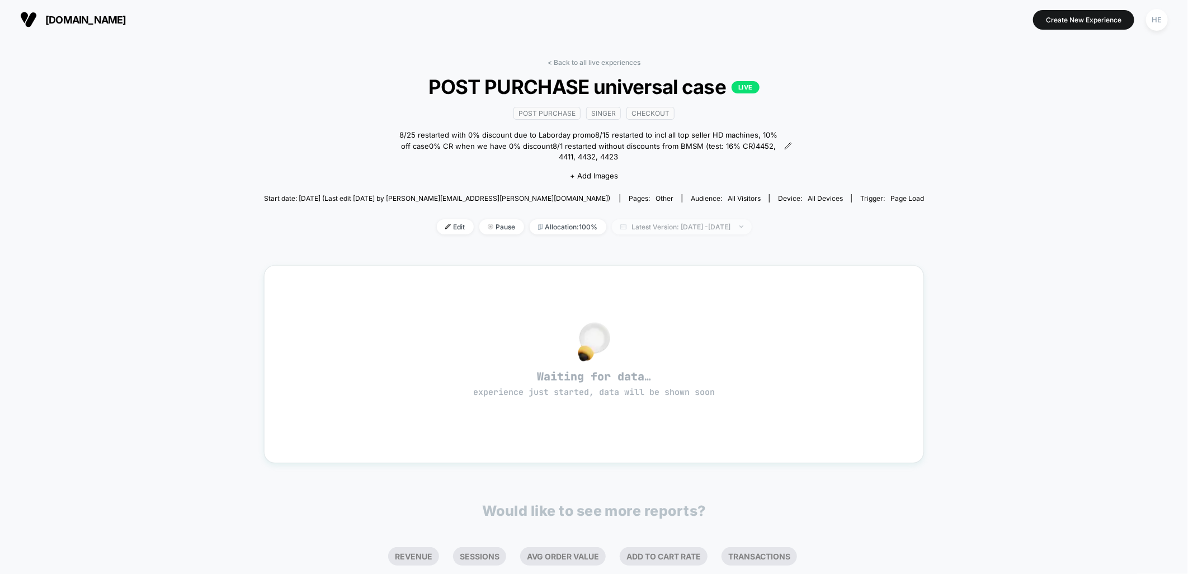
click at [648, 224] on span "Latest Version: [DATE] - [DATE]" at bounding box center [682, 226] width 140 height 15
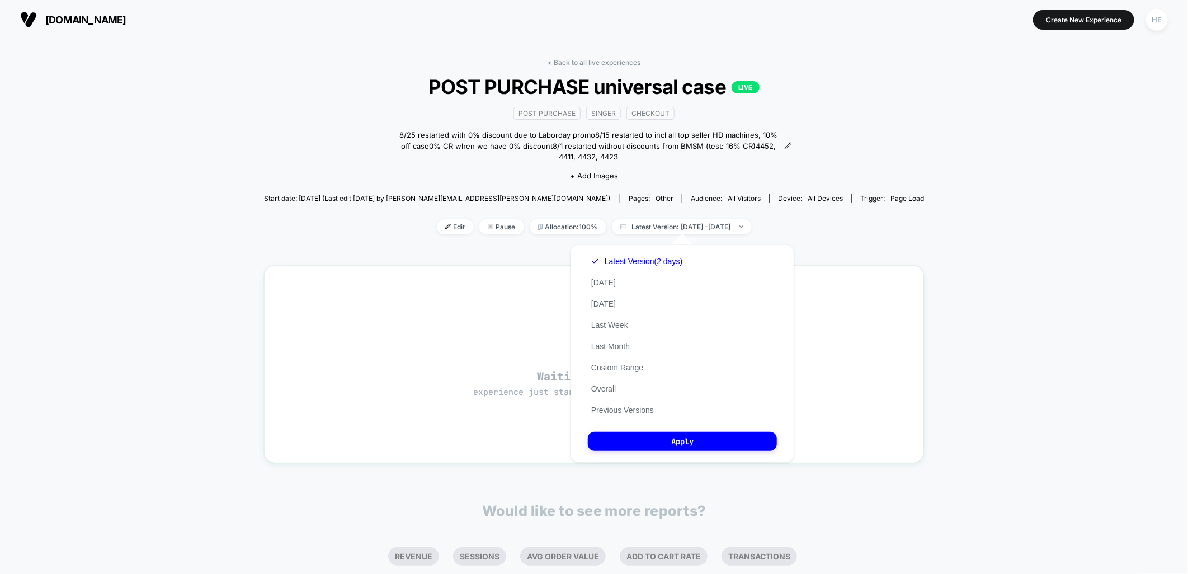
click at [620, 413] on div "Latest Version (2 days) [DATE] [DATE] Last Week Last Month Custom Range Overall…" at bounding box center [637, 336] width 98 height 170
click at [618, 408] on button "Previous Versions" at bounding box center [622, 410] width 69 height 10
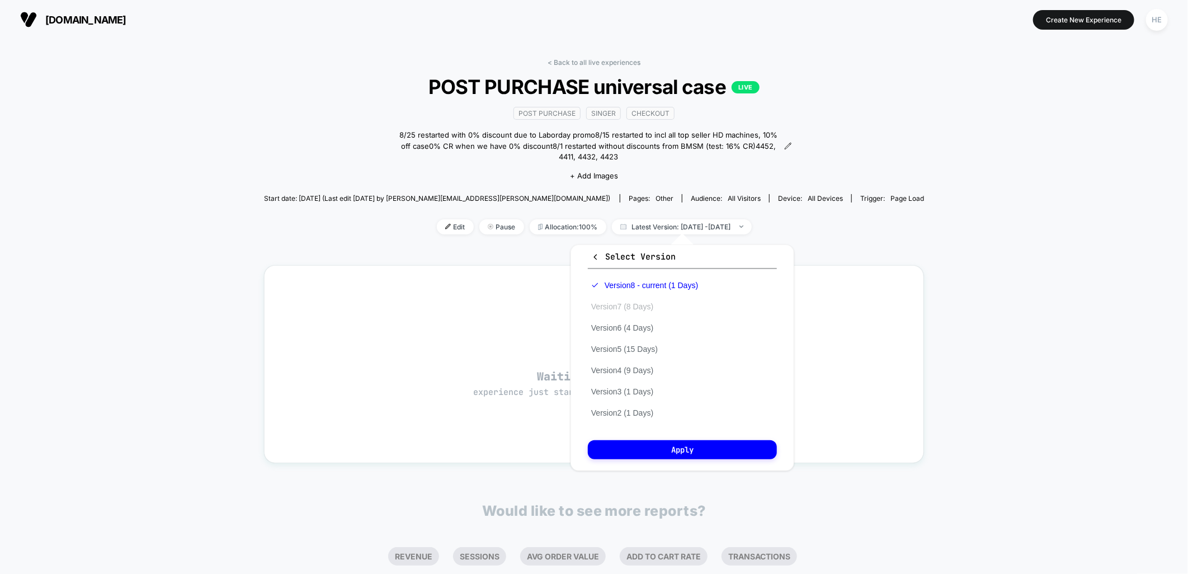
click at [613, 304] on button "Version 7 (8 Days)" at bounding box center [622, 306] width 69 height 10
click at [685, 443] on button "Apply" at bounding box center [682, 449] width 189 height 19
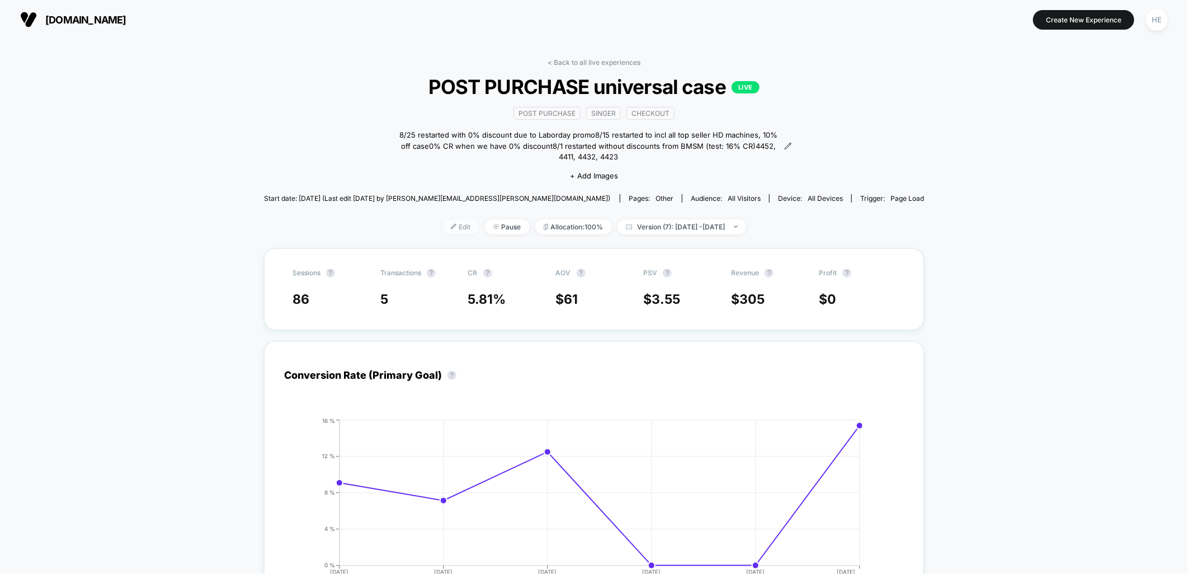
click at [442, 226] on span "Edit" at bounding box center [460, 226] width 37 height 15
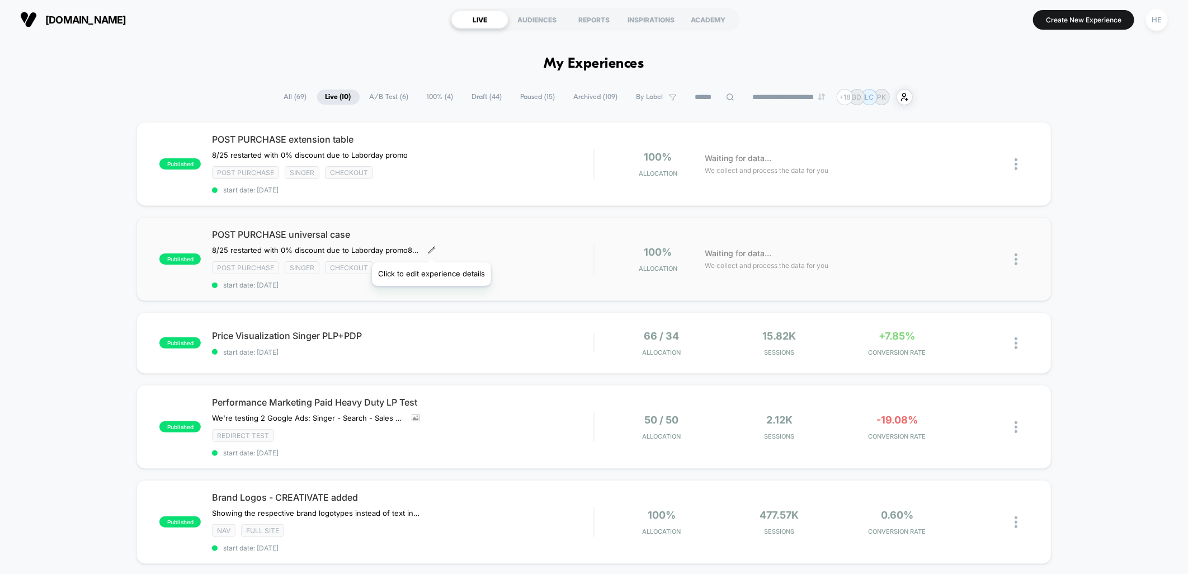
click at [431, 248] on icon at bounding box center [432, 250] width 8 height 8
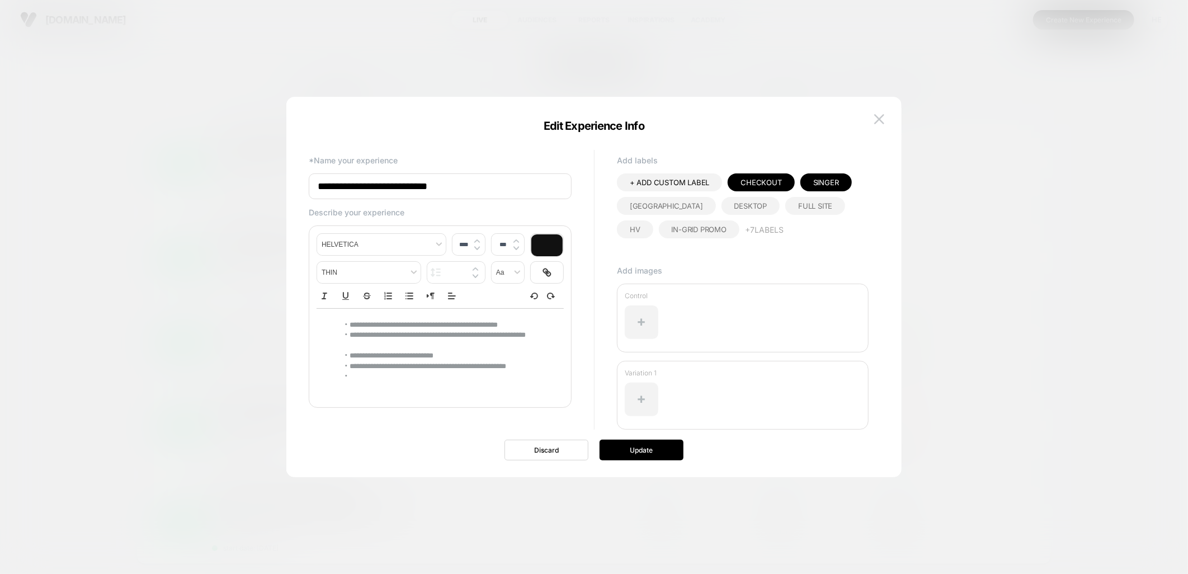
type input "****"
click at [344, 322] on li "**********" at bounding box center [441, 325] width 205 height 10
click at [542, 325] on li "**********" at bounding box center [441, 325] width 205 height 10
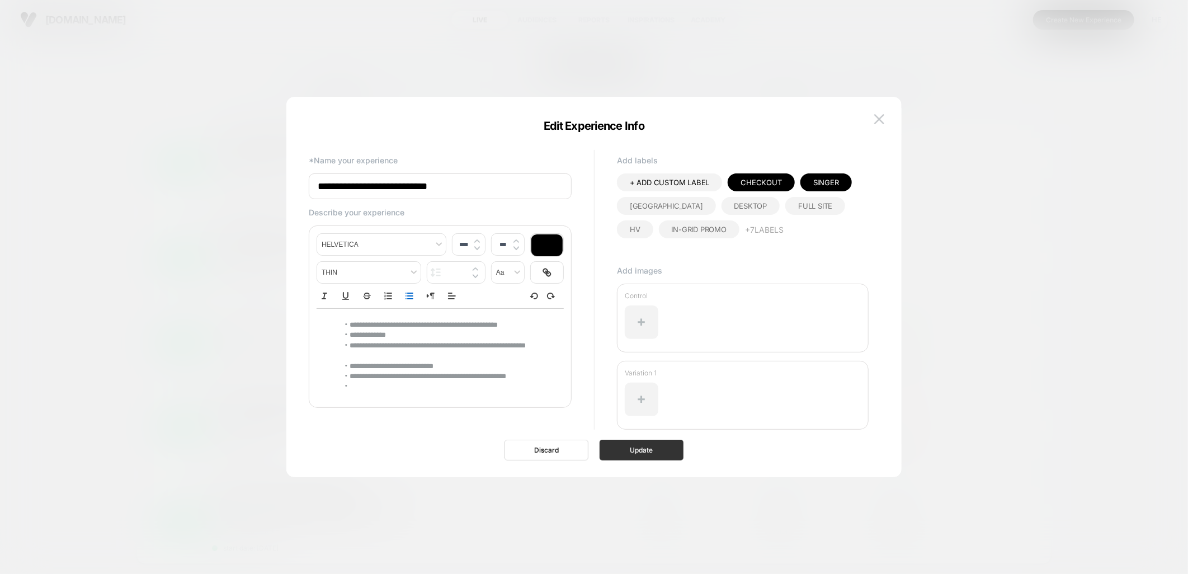
click at [654, 454] on button "Update" at bounding box center [641, 450] width 84 height 21
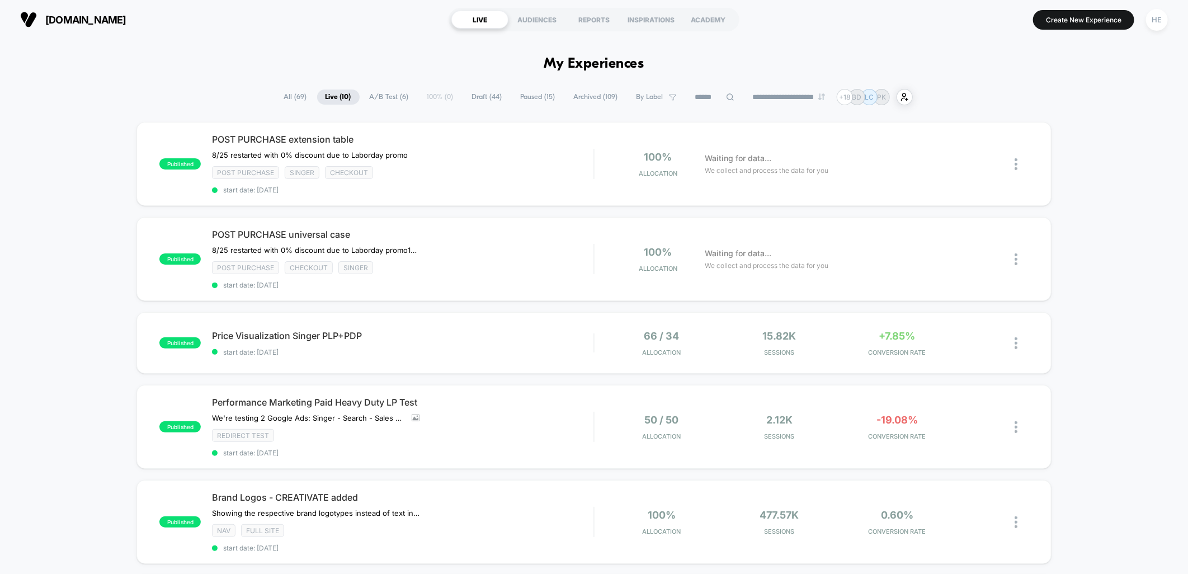
click at [1085, 238] on div "published POST PURCHASE extension table ﻿8/25 restarted with 0% discount due to…" at bounding box center [594, 575] width 1188 height 907
